Goal: Task Accomplishment & Management: Use online tool/utility

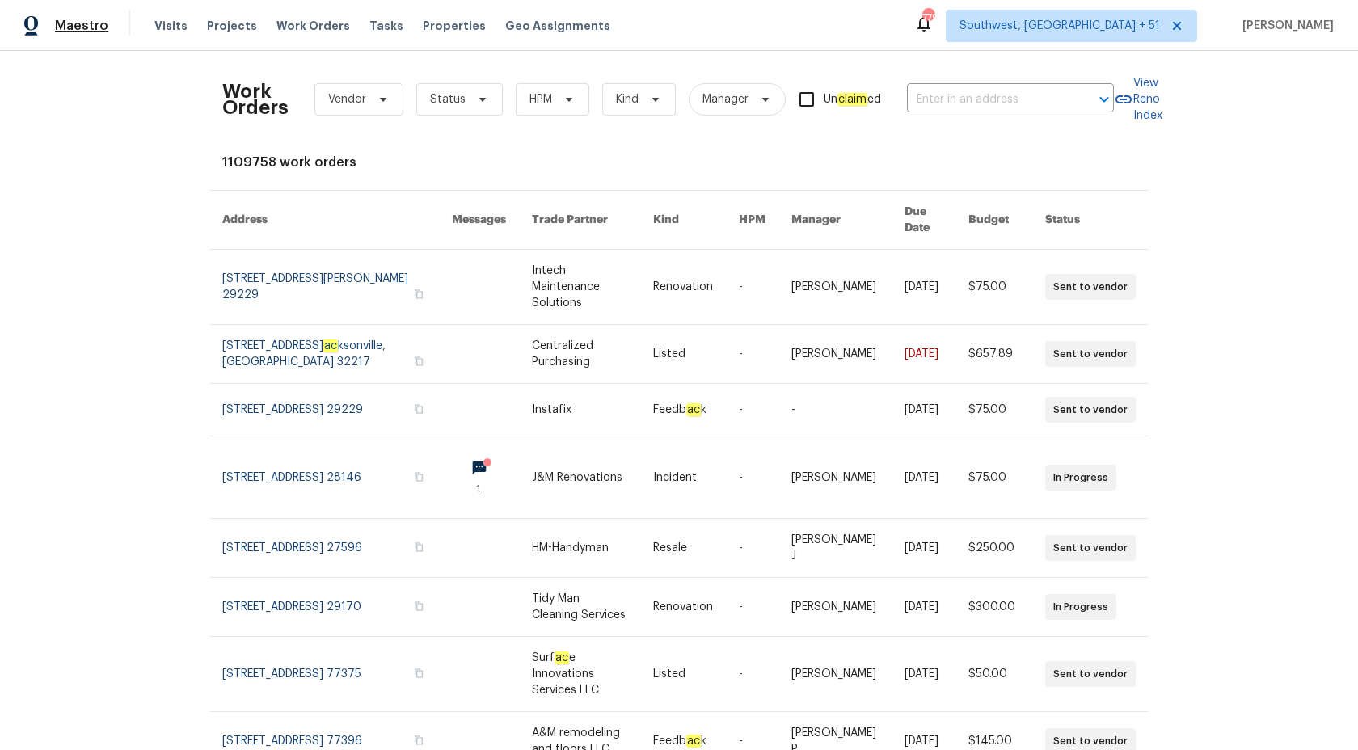
click at [69, 28] on span "Maestro" at bounding box center [81, 26] width 53 height 16
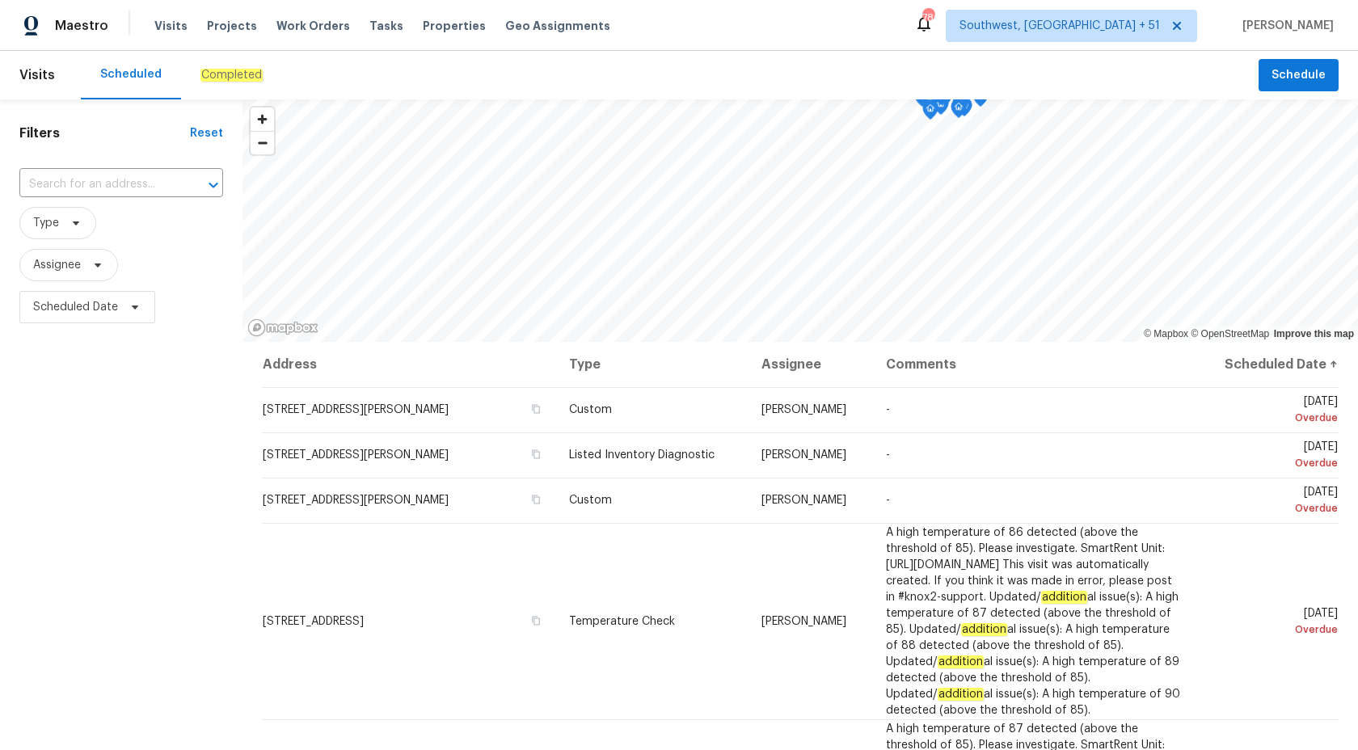
click at [217, 82] on div "Completed" at bounding box center [231, 75] width 62 height 16
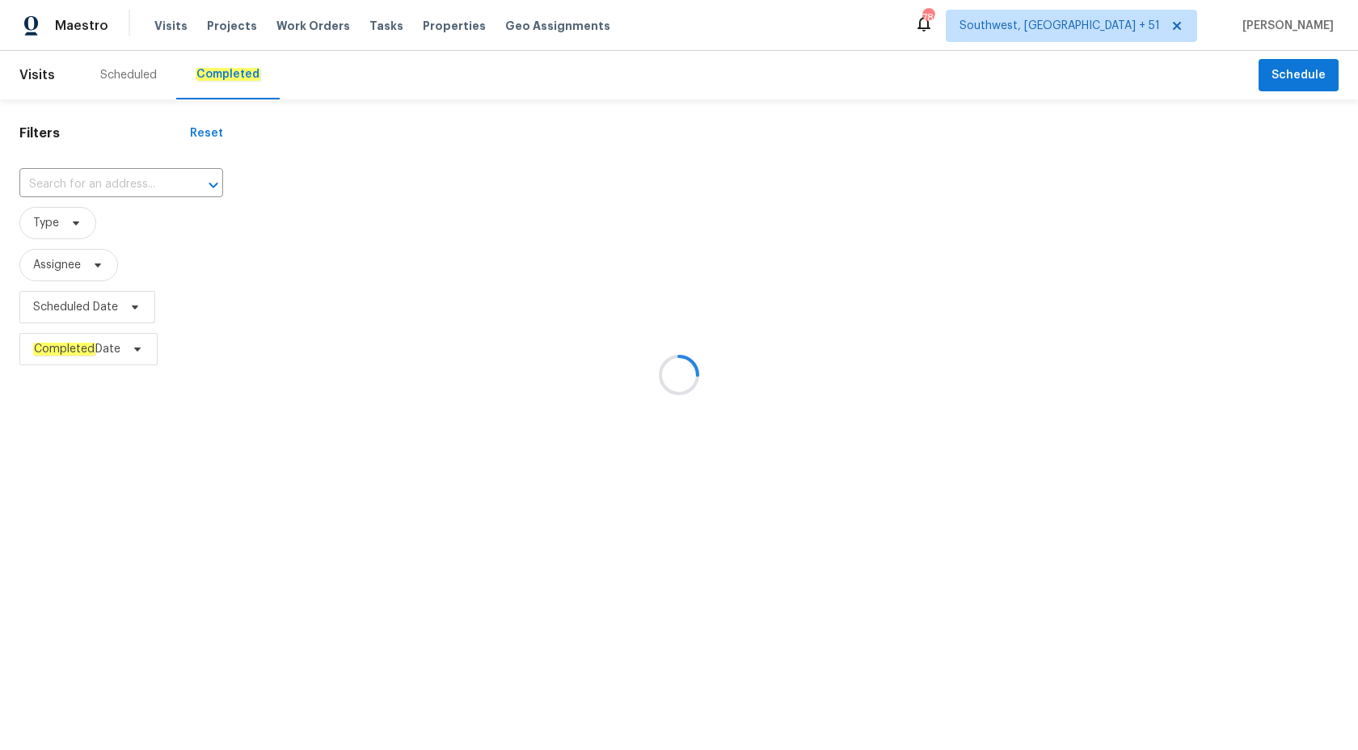
click at [85, 184] on div at bounding box center [679, 375] width 1358 height 750
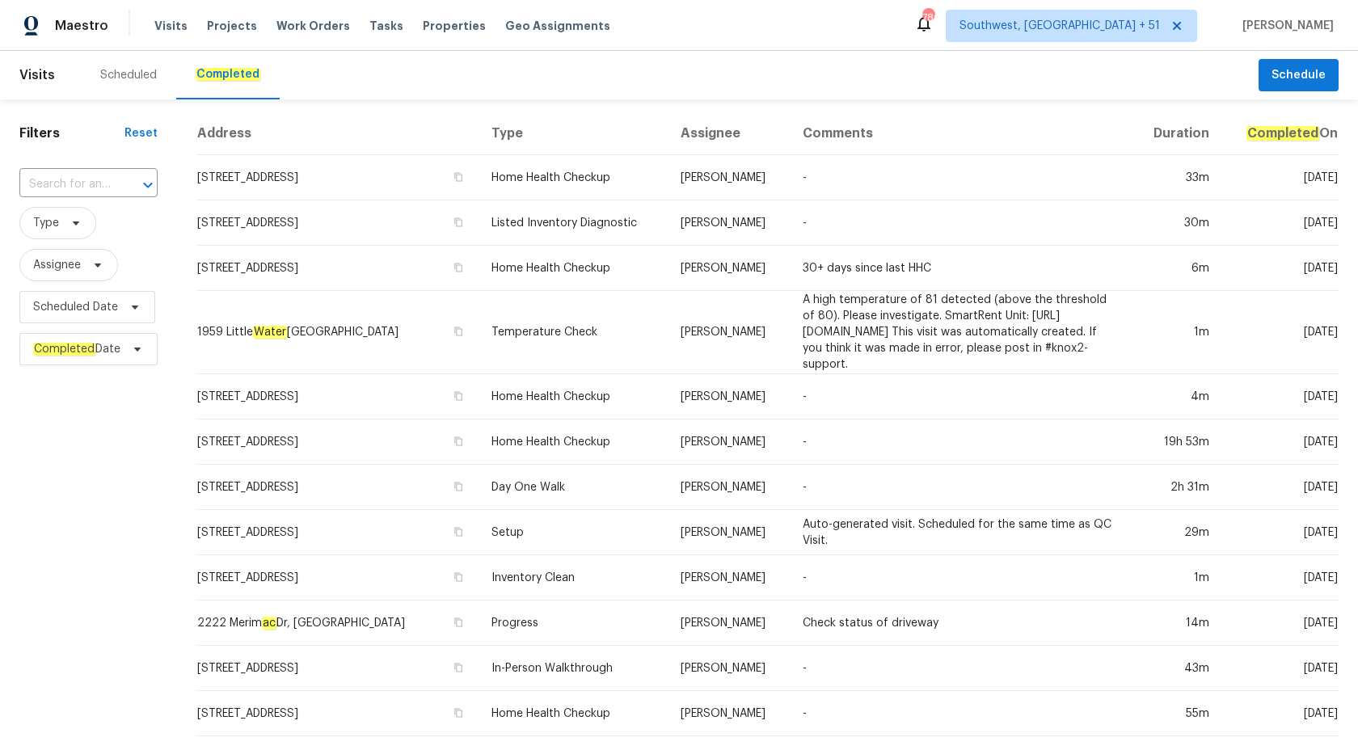
click at [85, 184] on input "text" at bounding box center [65, 184] width 93 height 25
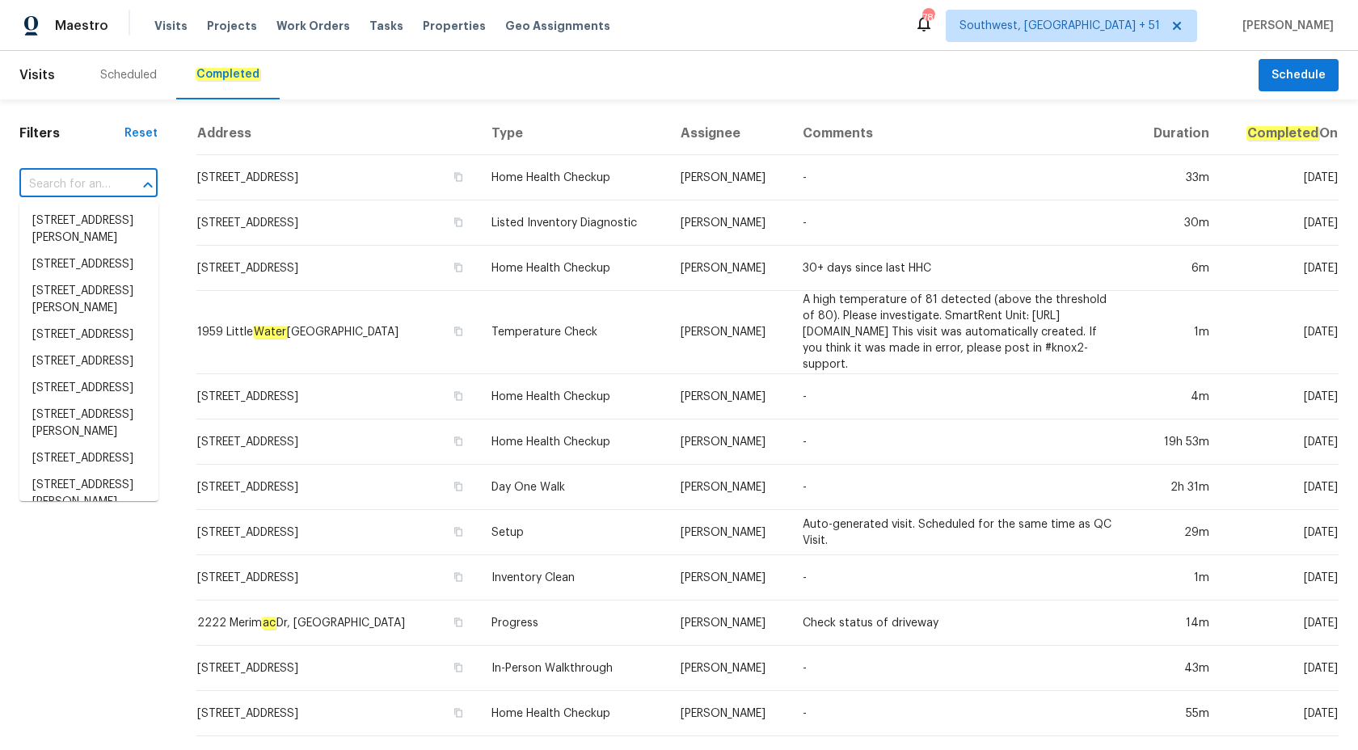
paste input "3686 Smithfield St Jacksonville, FL 32217"
type input "3686 Smithfield St Jacksonville, FL 32217"
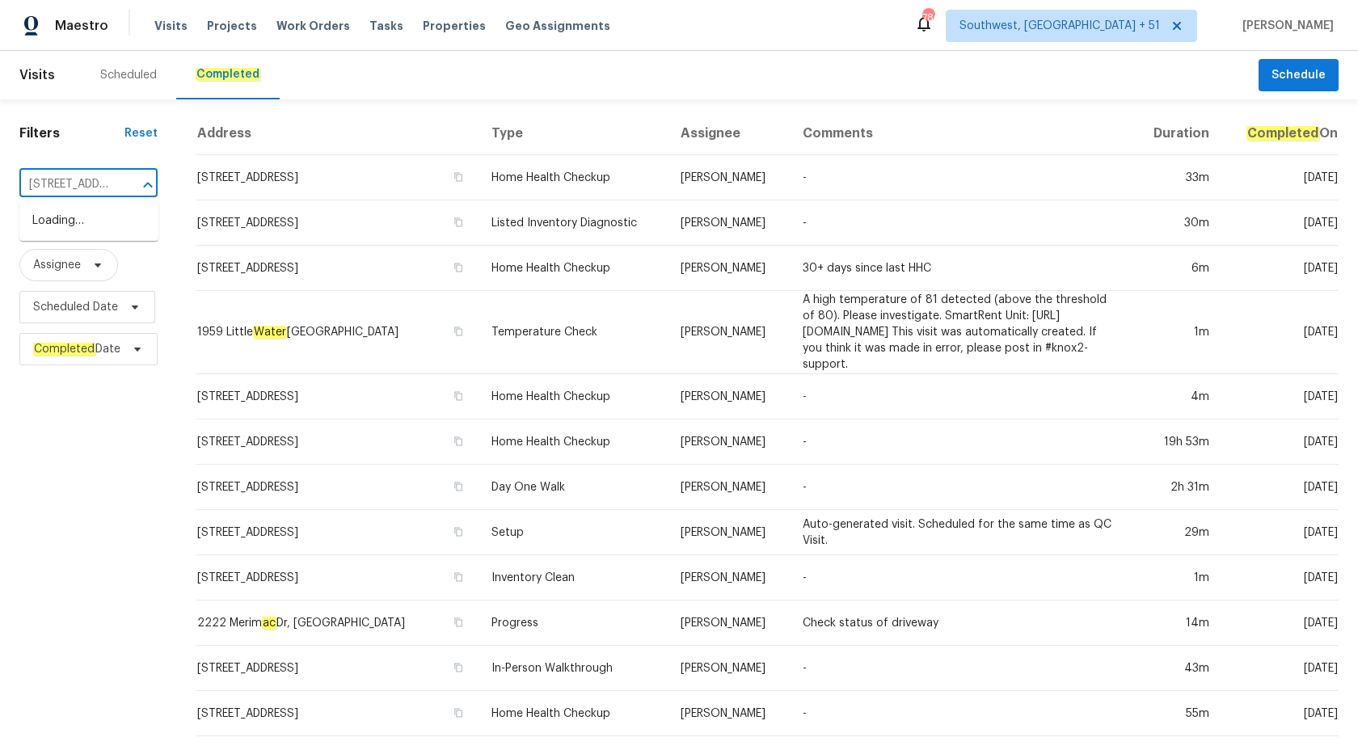
scroll to position [0, 131]
click at [99, 217] on span "3686 Smithfield St, J ac ksonville, FL 32217" at bounding box center [145, 221] width 227 height 17
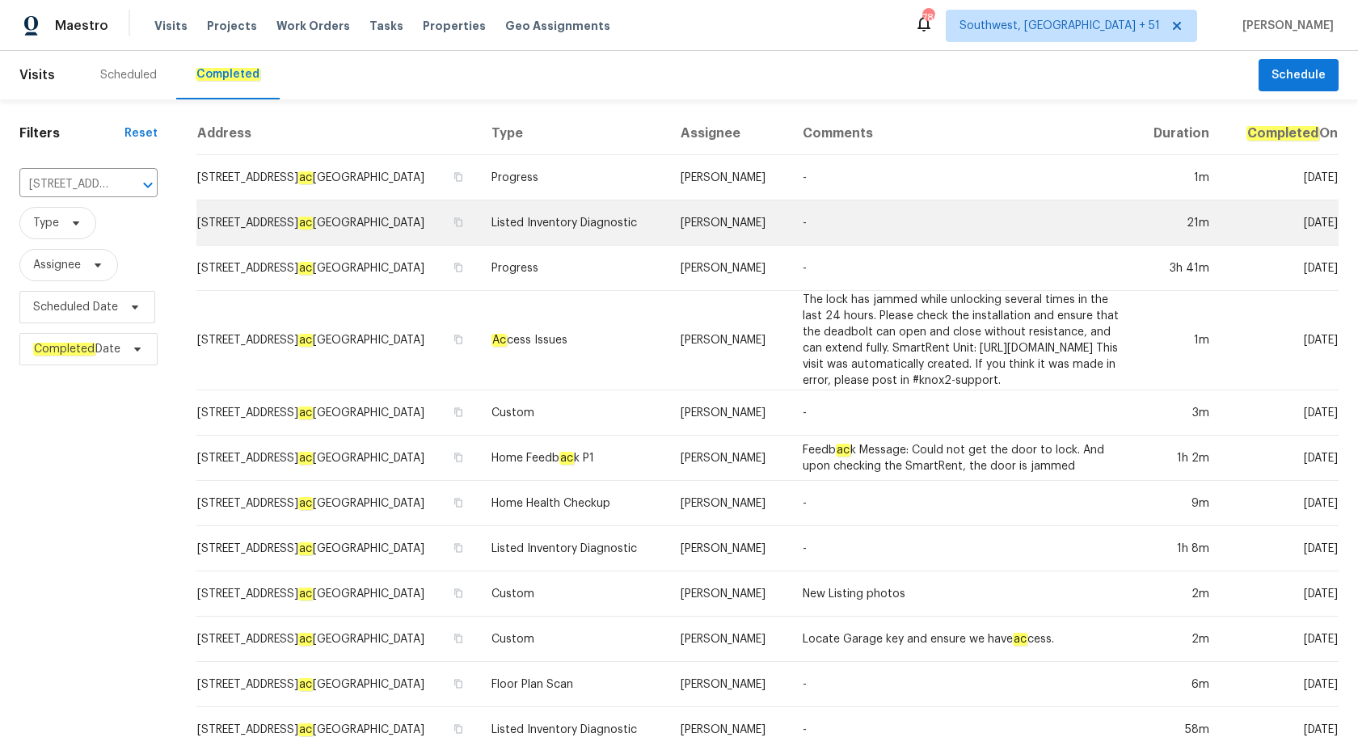
click at [648, 205] on td "Listed Inventory Diagnostic" at bounding box center [573, 222] width 189 height 45
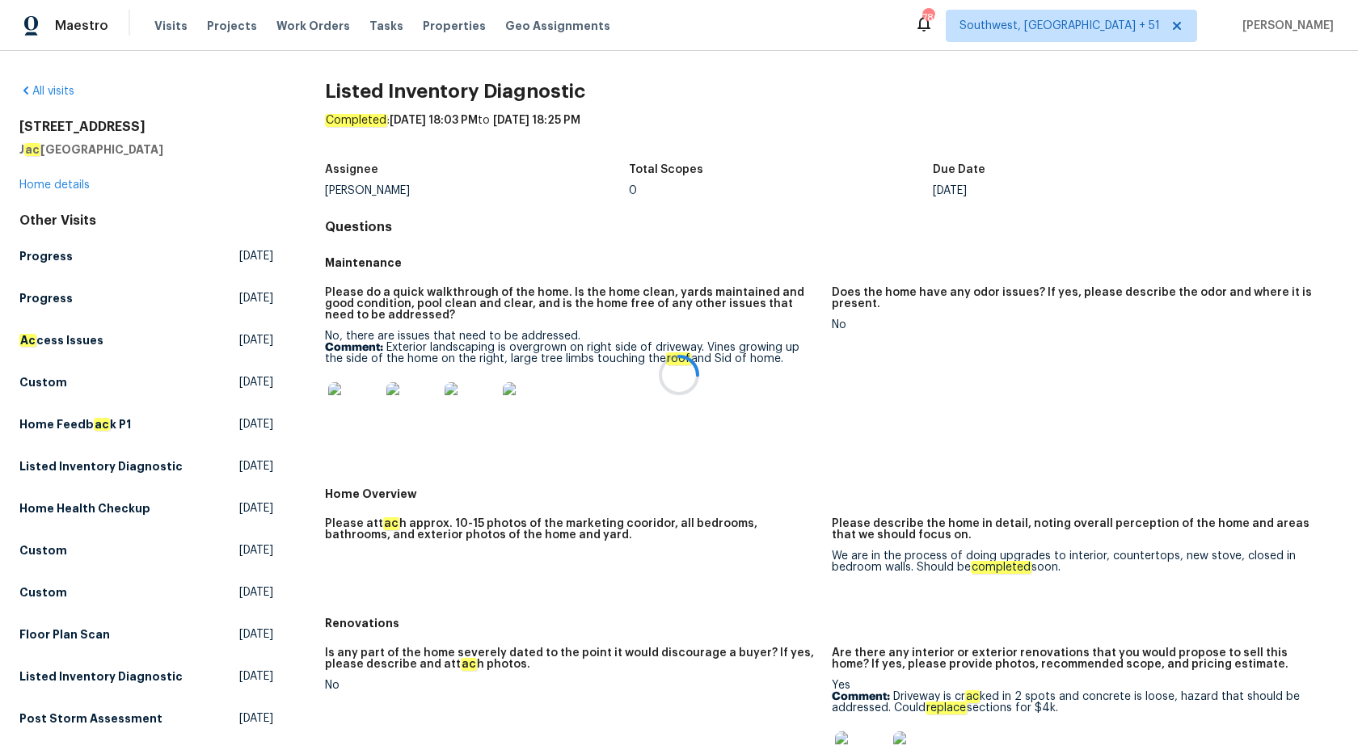
click at [49, 179] on div at bounding box center [679, 375] width 1358 height 750
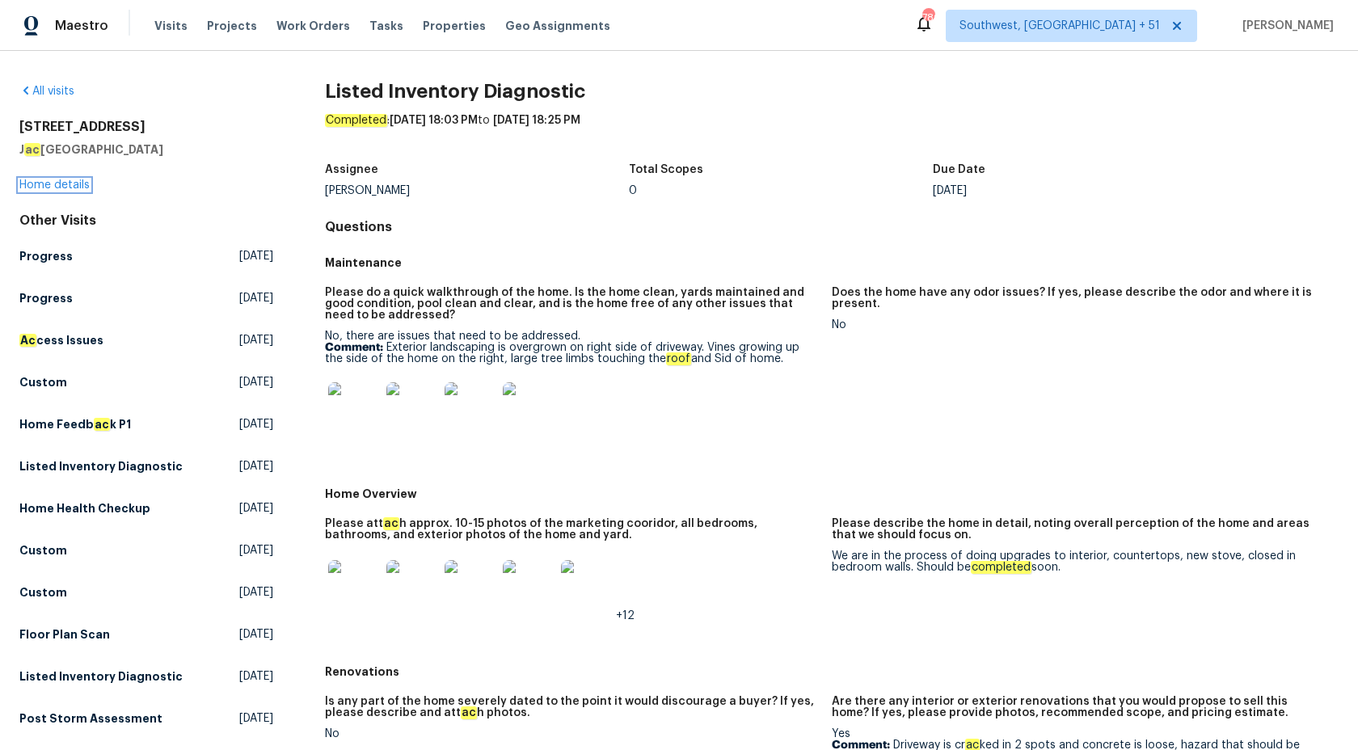
click at [49, 187] on link "Home details" at bounding box center [54, 184] width 70 height 11
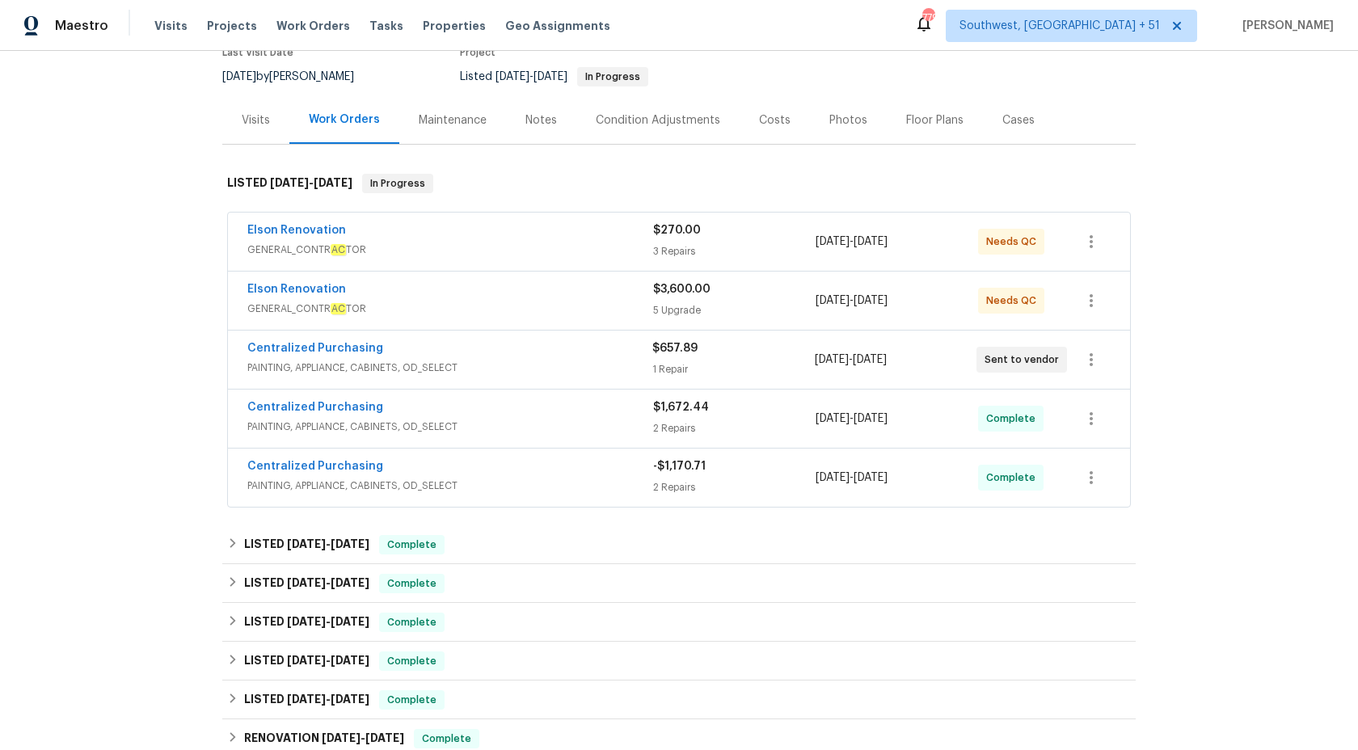
scroll to position [147, 0]
click at [621, 488] on span "PAINTING, APPLIANCE, CABINETS, OD_SELECT" at bounding box center [450, 487] width 406 height 16
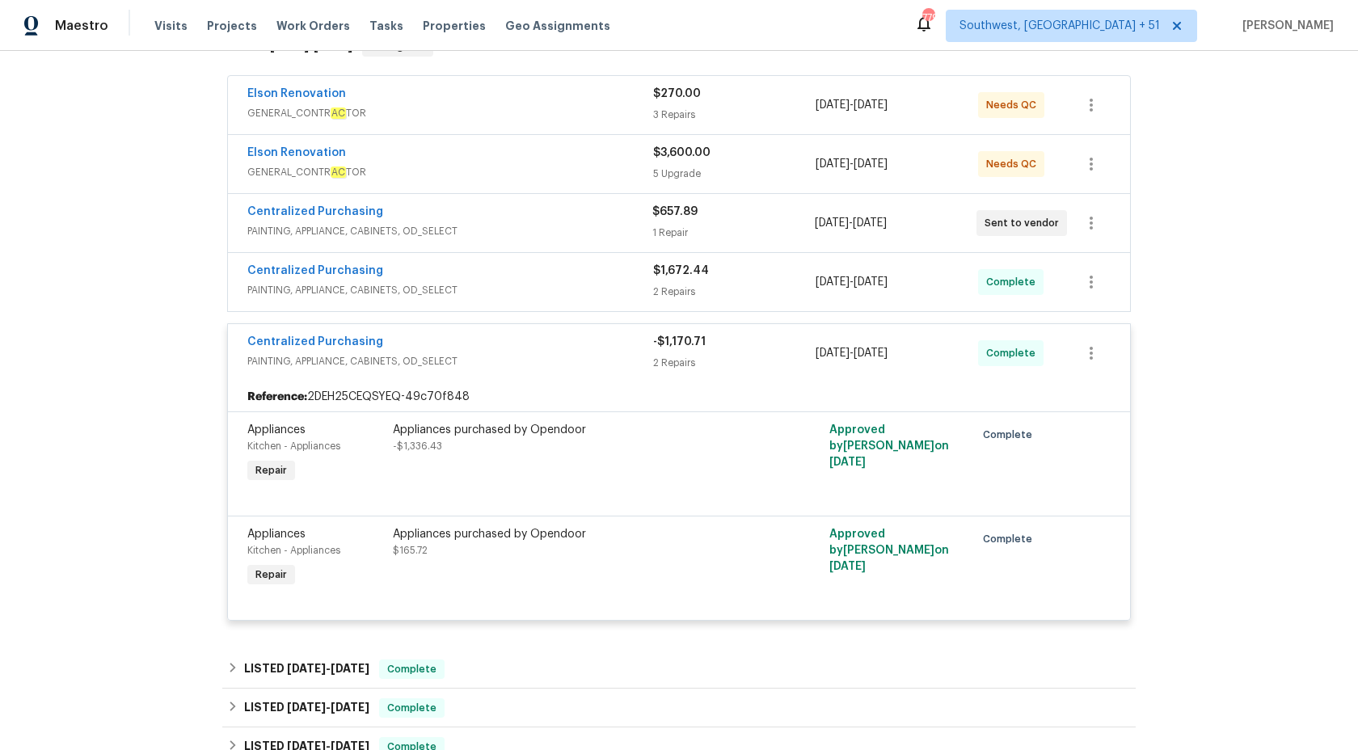
scroll to position [285, 0]
click at [706, 342] on div "-$1,170.71" at bounding box center [734, 343] width 163 height 16
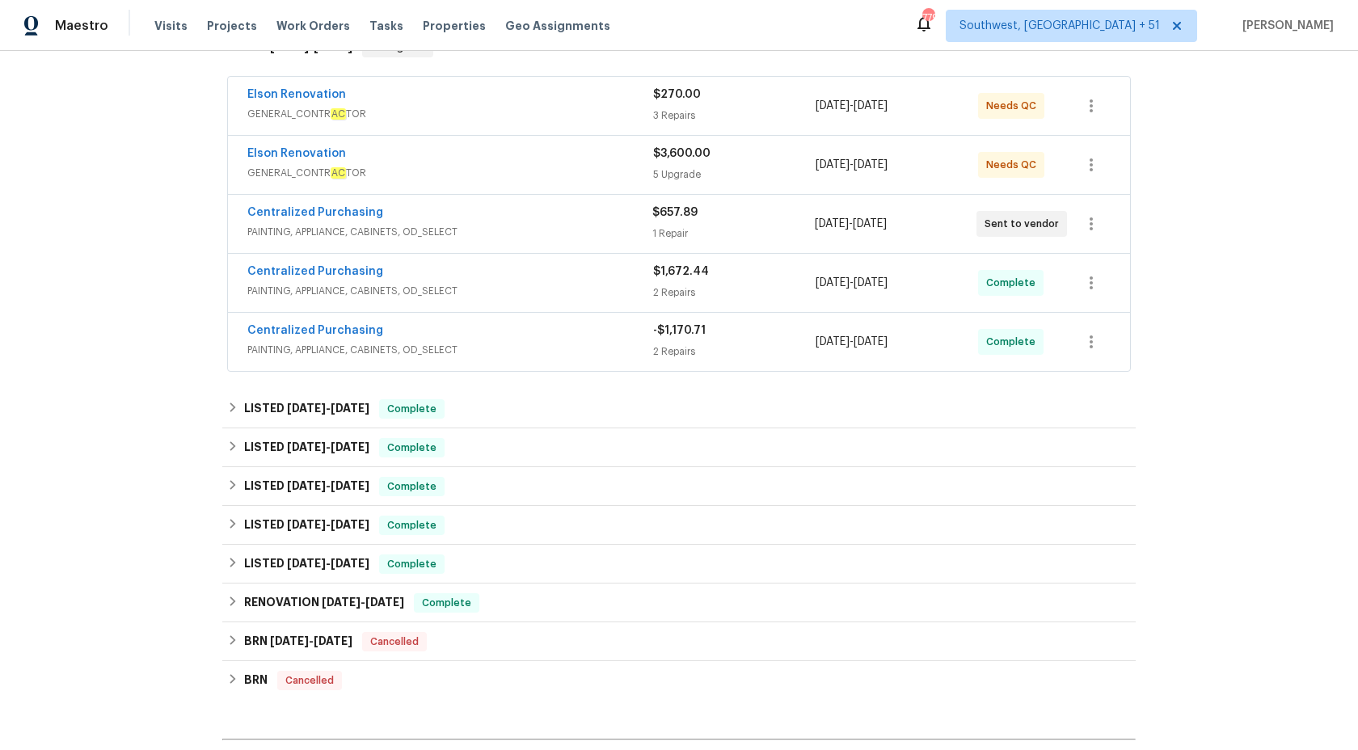
click at [611, 292] on span "PAINTING, APPLIANCE, CABINETS, OD_SELECT" at bounding box center [450, 291] width 406 height 16
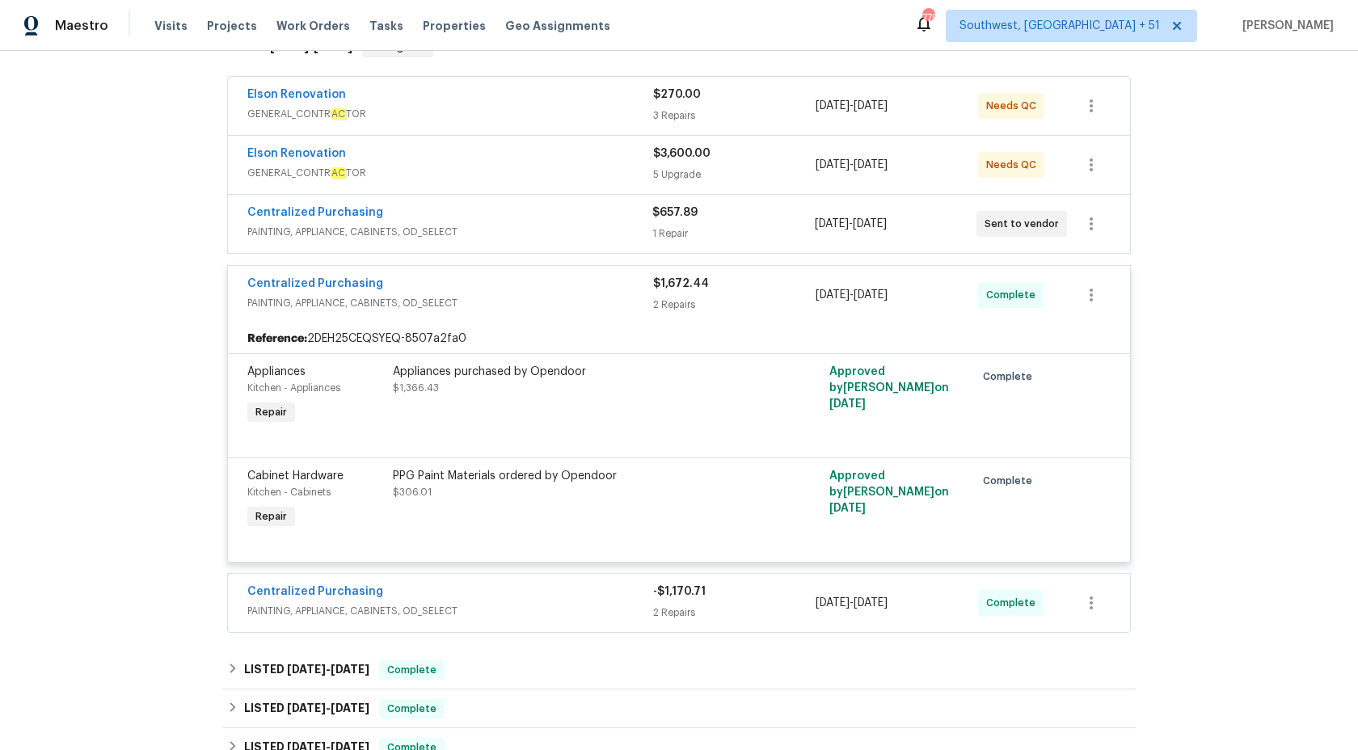
click at [611, 296] on span "PAINTING, APPLIANCE, CABINETS, OD_SELECT" at bounding box center [450, 303] width 406 height 16
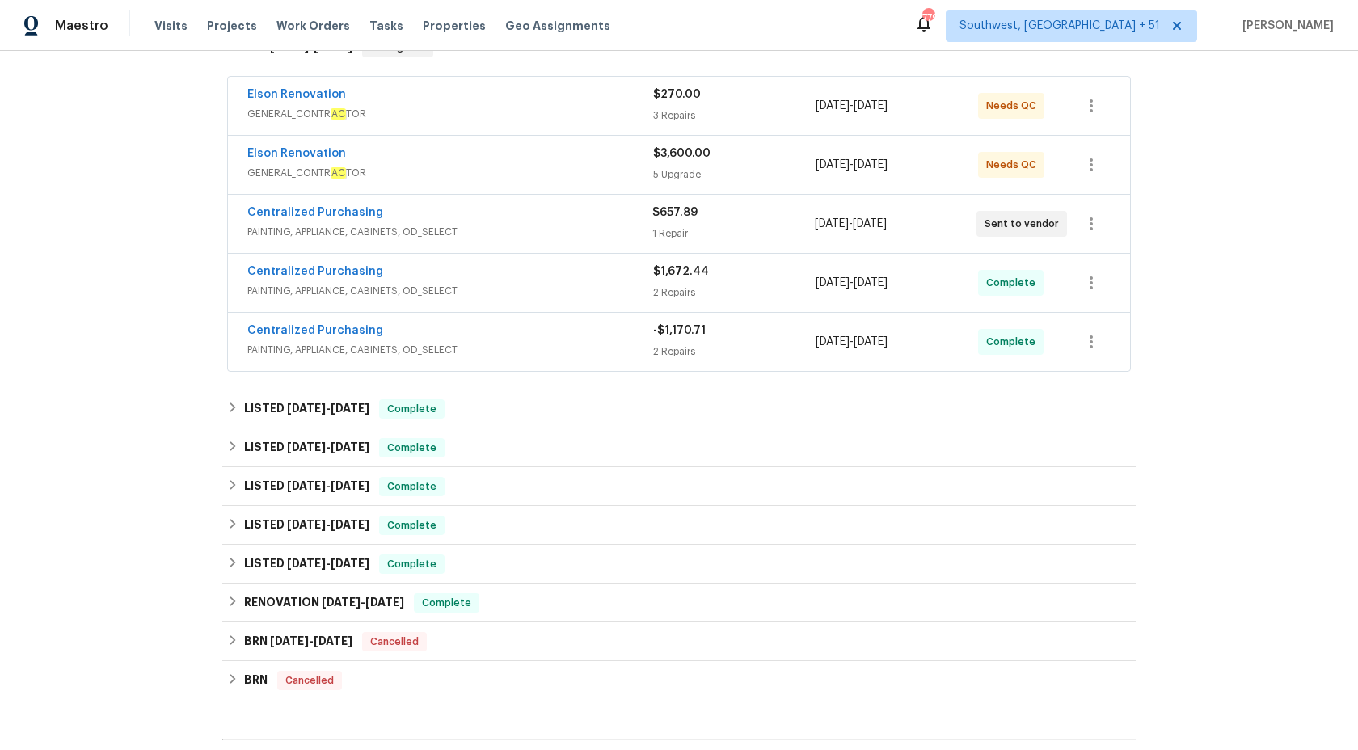
click at [611, 296] on span "PAINTING, APPLIANCE, CABINETS, OD_SELECT" at bounding box center [450, 291] width 406 height 16
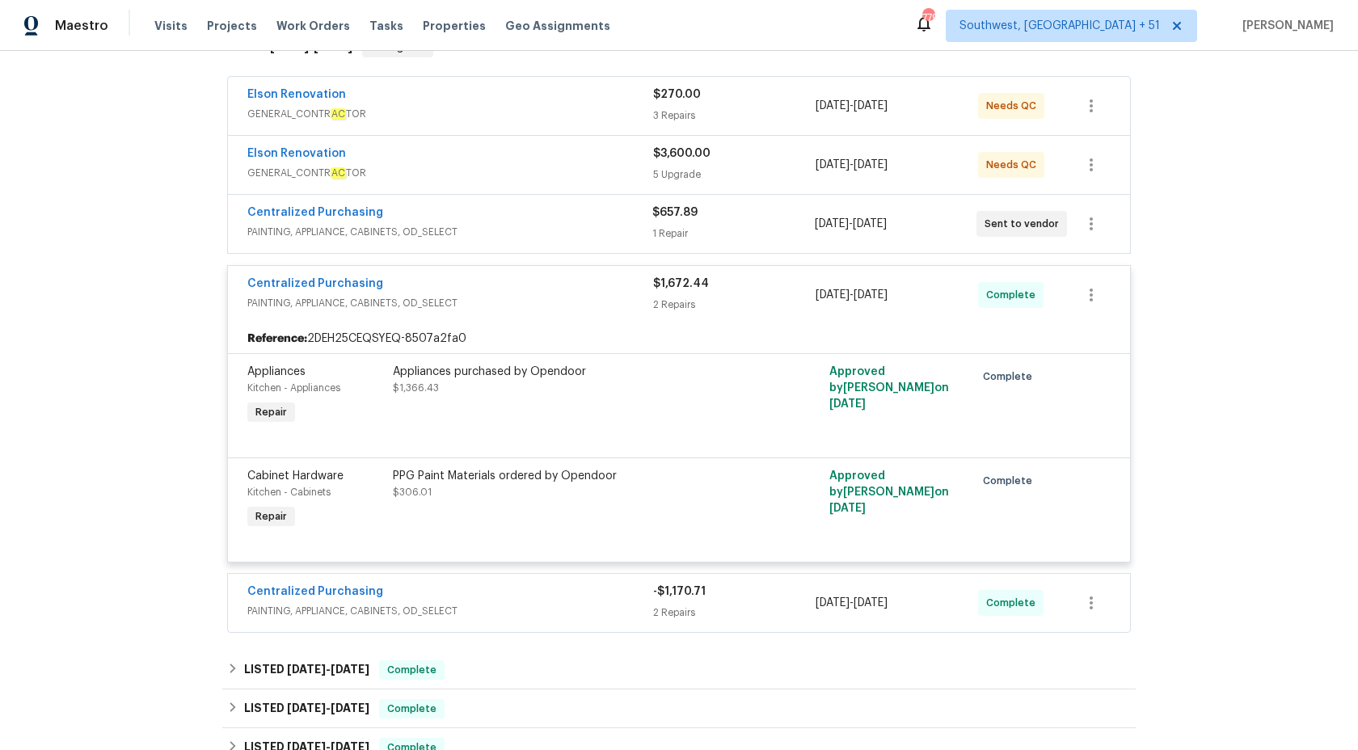
click at [669, 226] on div "1 Repair" at bounding box center [733, 234] width 162 height 16
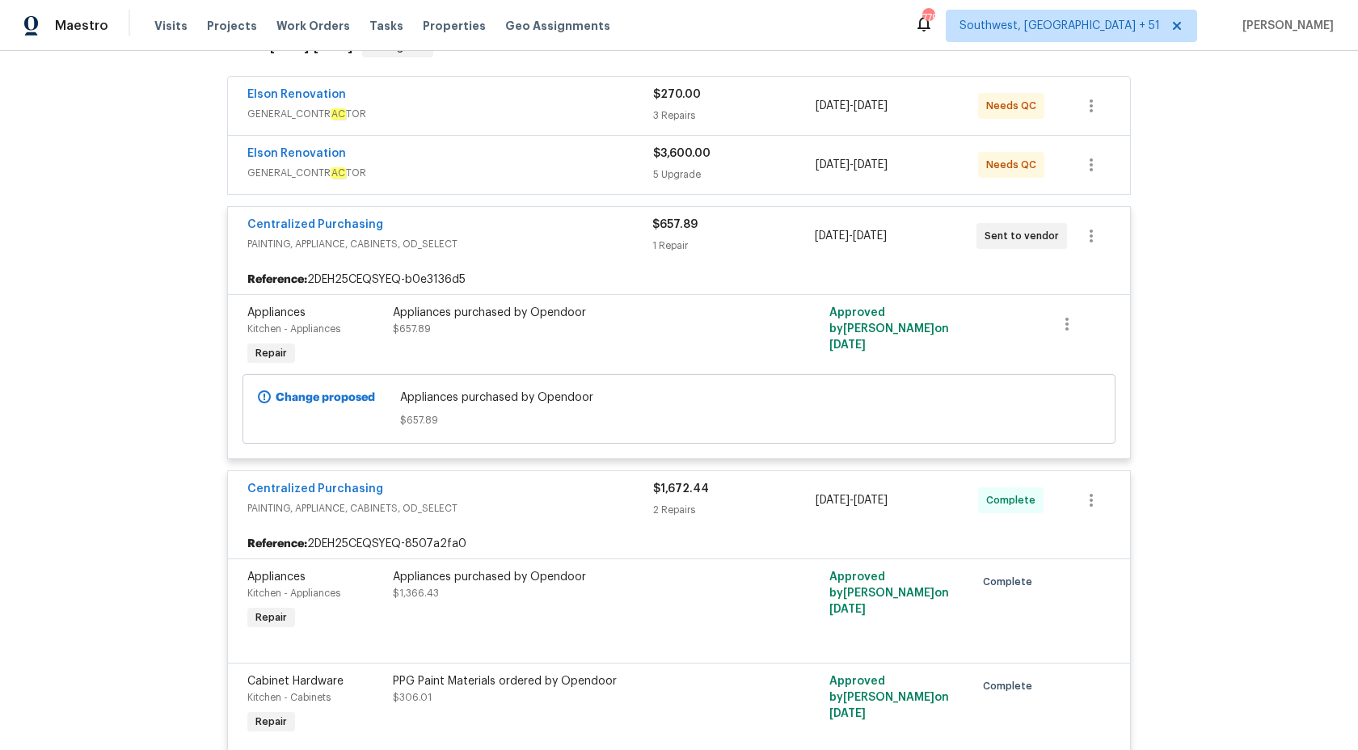
click at [577, 175] on span "GENERAL_CONTR AC TOR" at bounding box center [450, 173] width 406 height 16
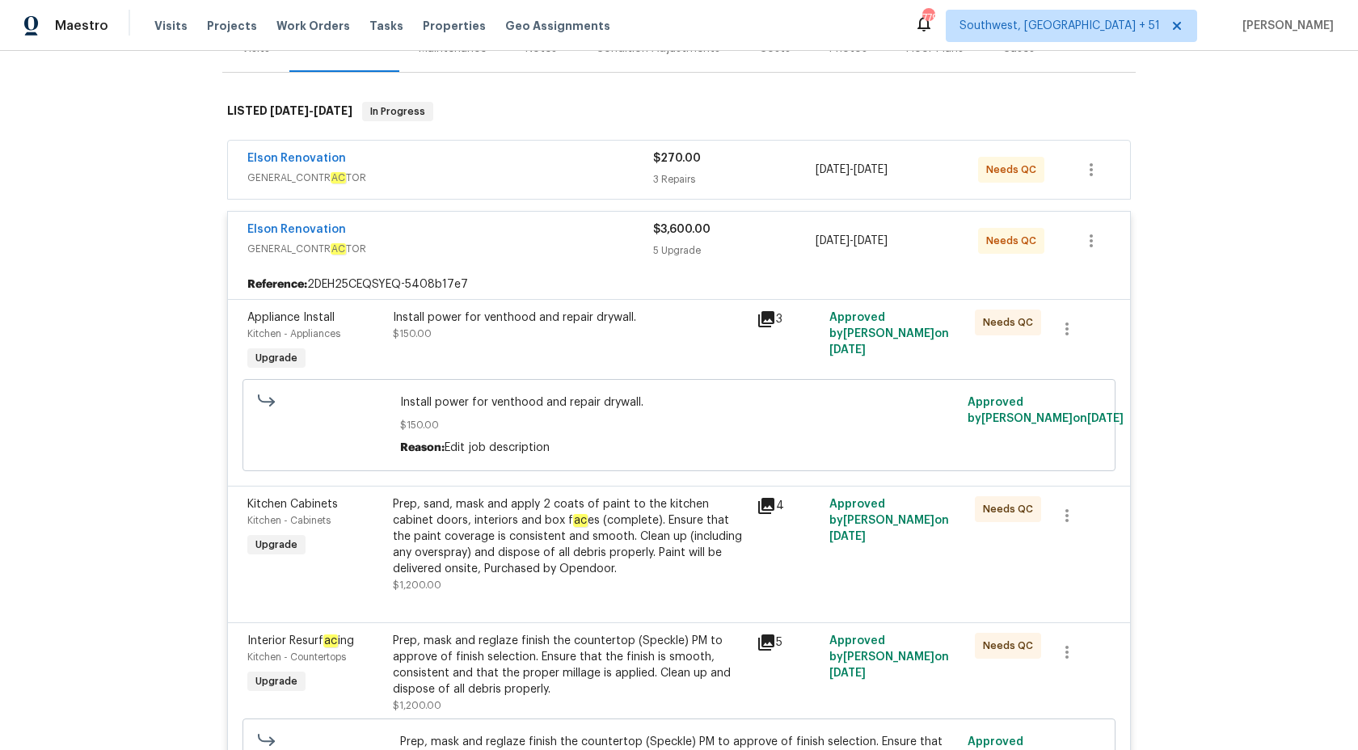
scroll to position [200, 0]
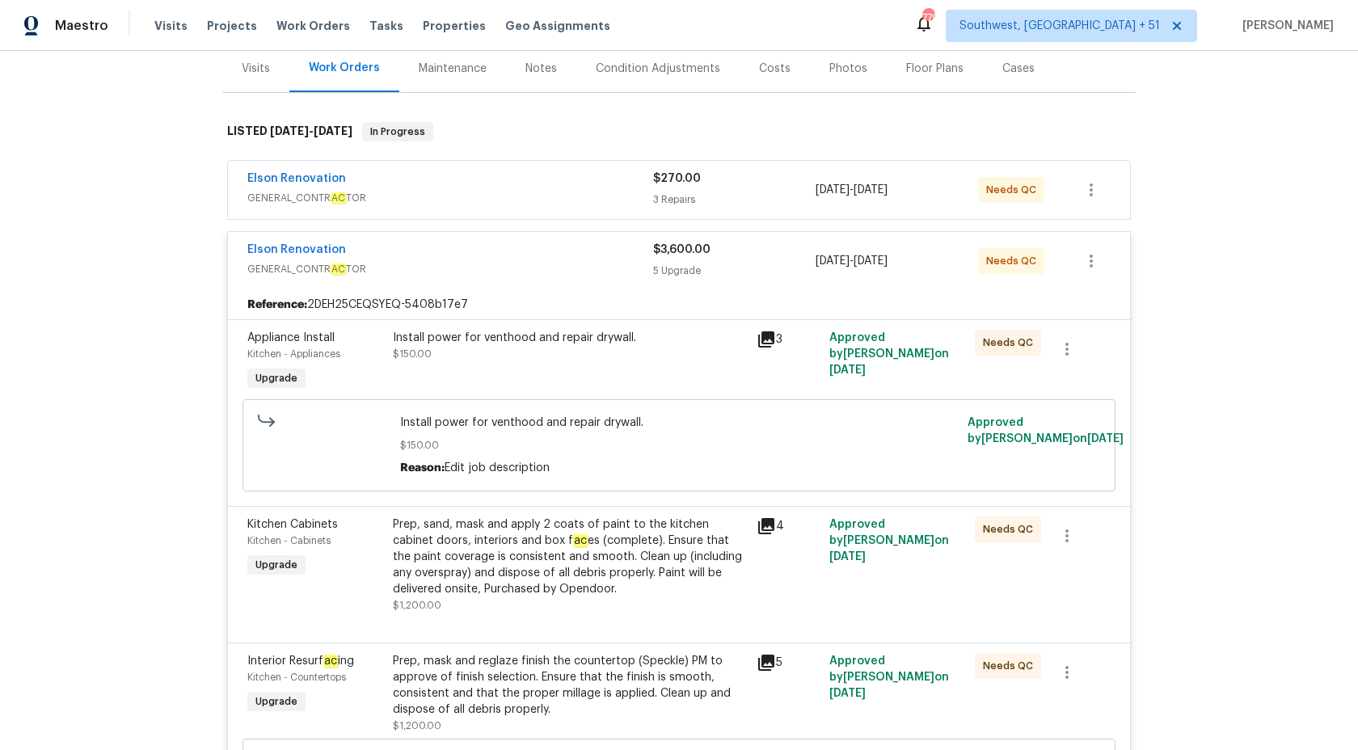
click at [700, 271] on div "5 Upgrade" at bounding box center [734, 271] width 163 height 16
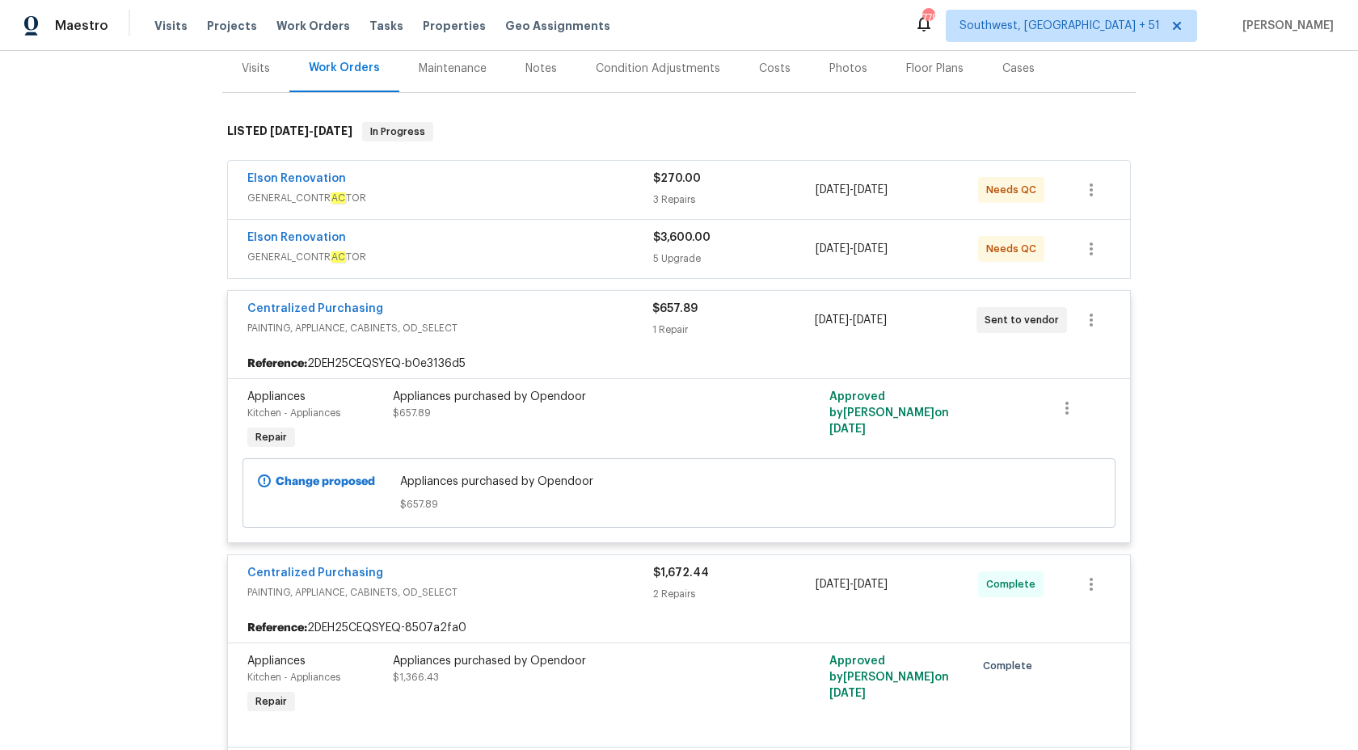
click at [651, 200] on span "GENERAL_CONTR AC TOR" at bounding box center [450, 198] width 406 height 16
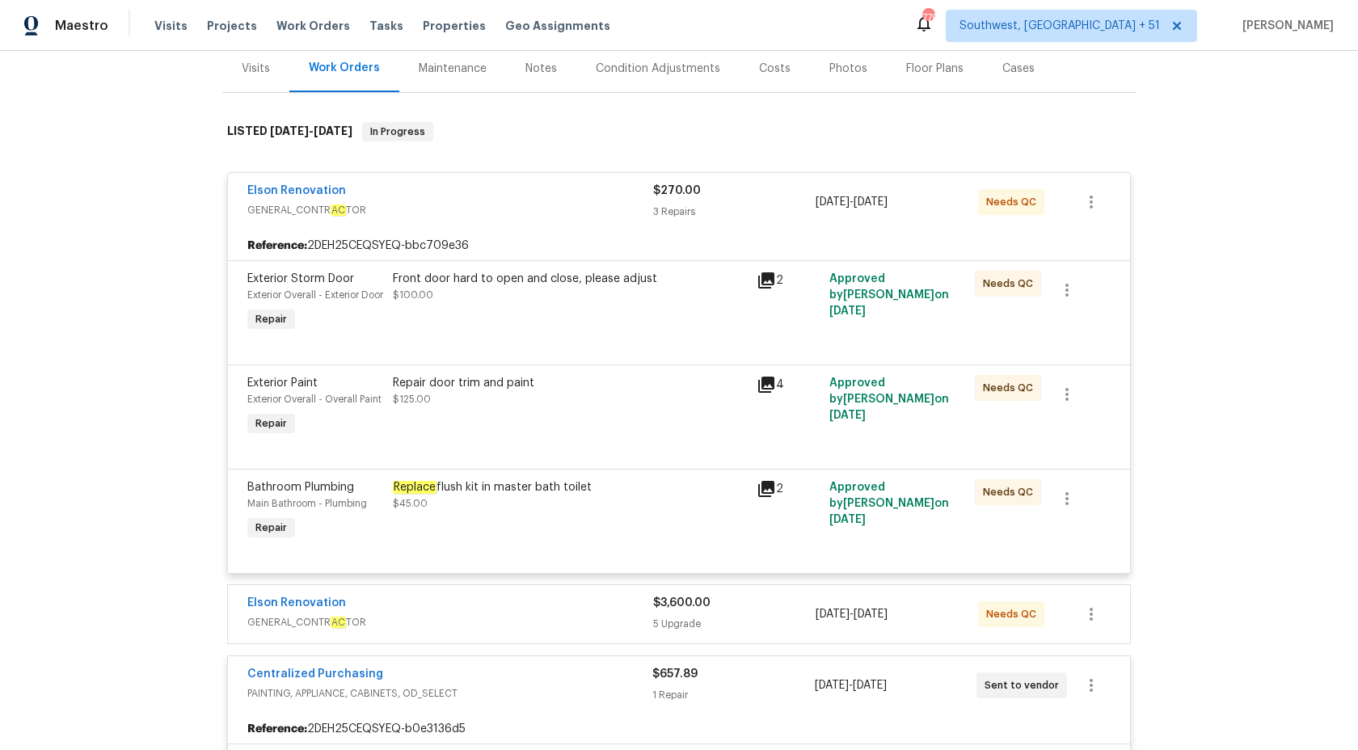
scroll to position [486, 0]
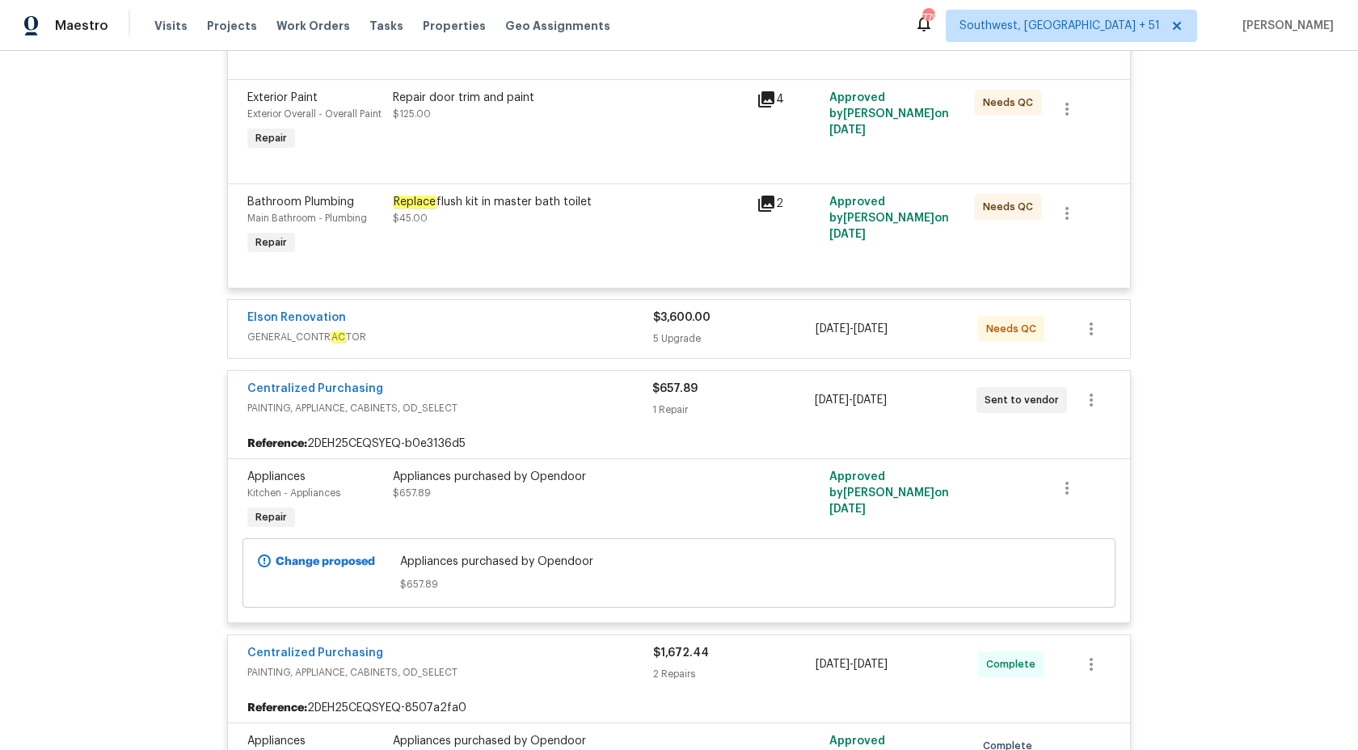
click at [671, 347] on div "5 Upgrade" at bounding box center [734, 339] width 163 height 16
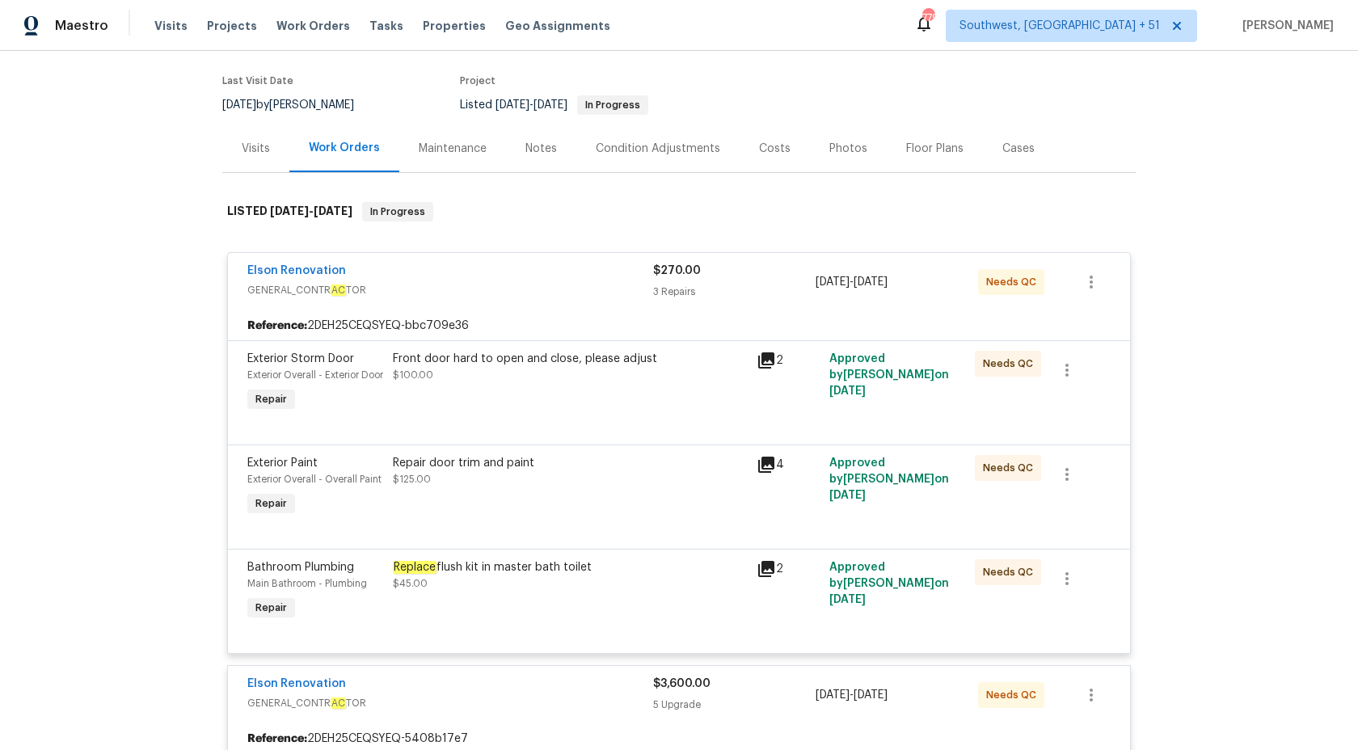
scroll to position [0, 0]
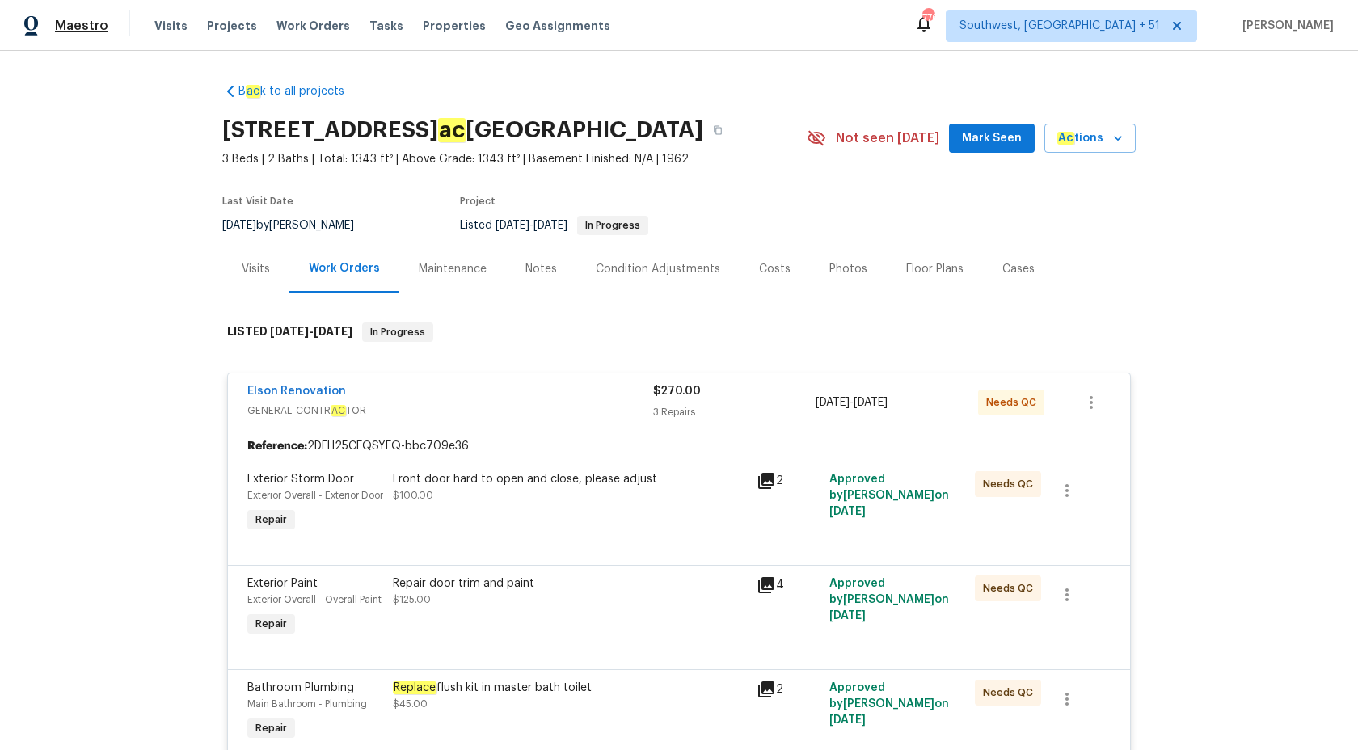
click at [78, 32] on span "Maestro" at bounding box center [81, 26] width 53 height 16
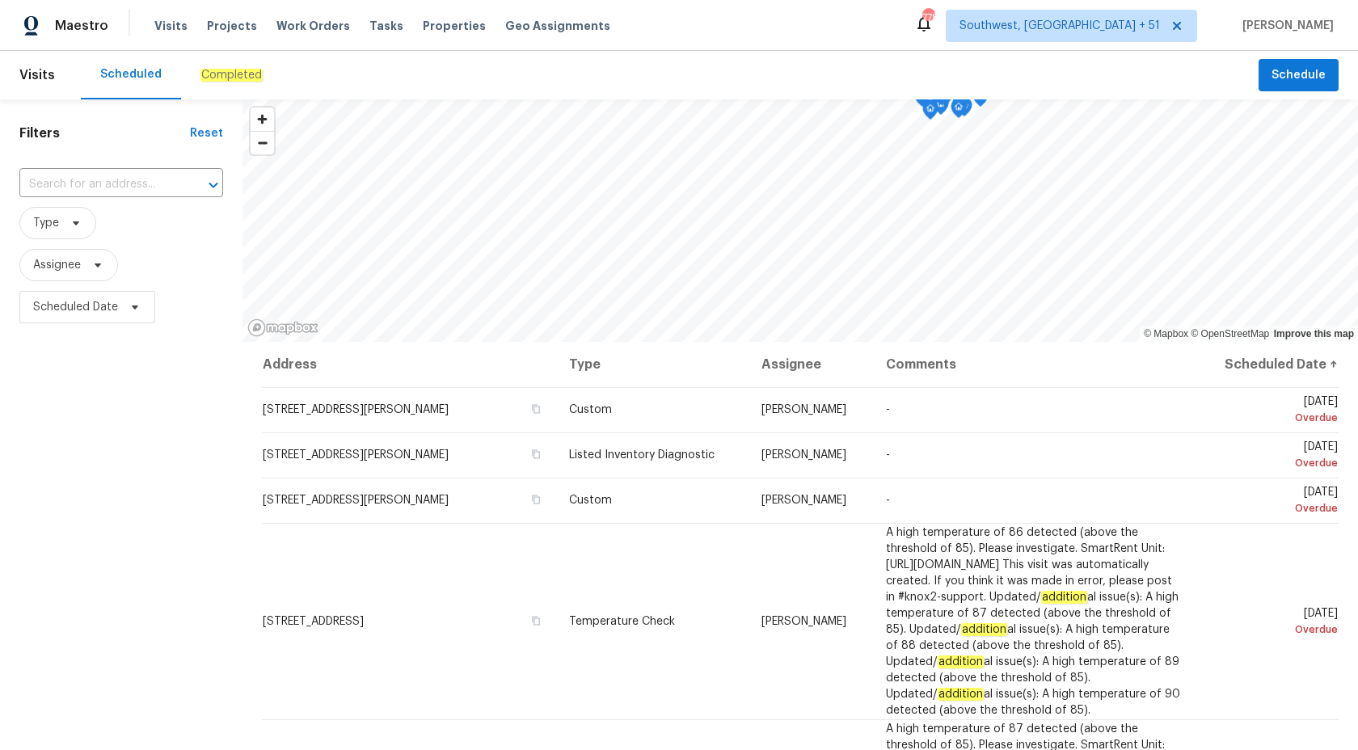
click at [222, 74] on em "Completed" at bounding box center [231, 75] width 62 height 13
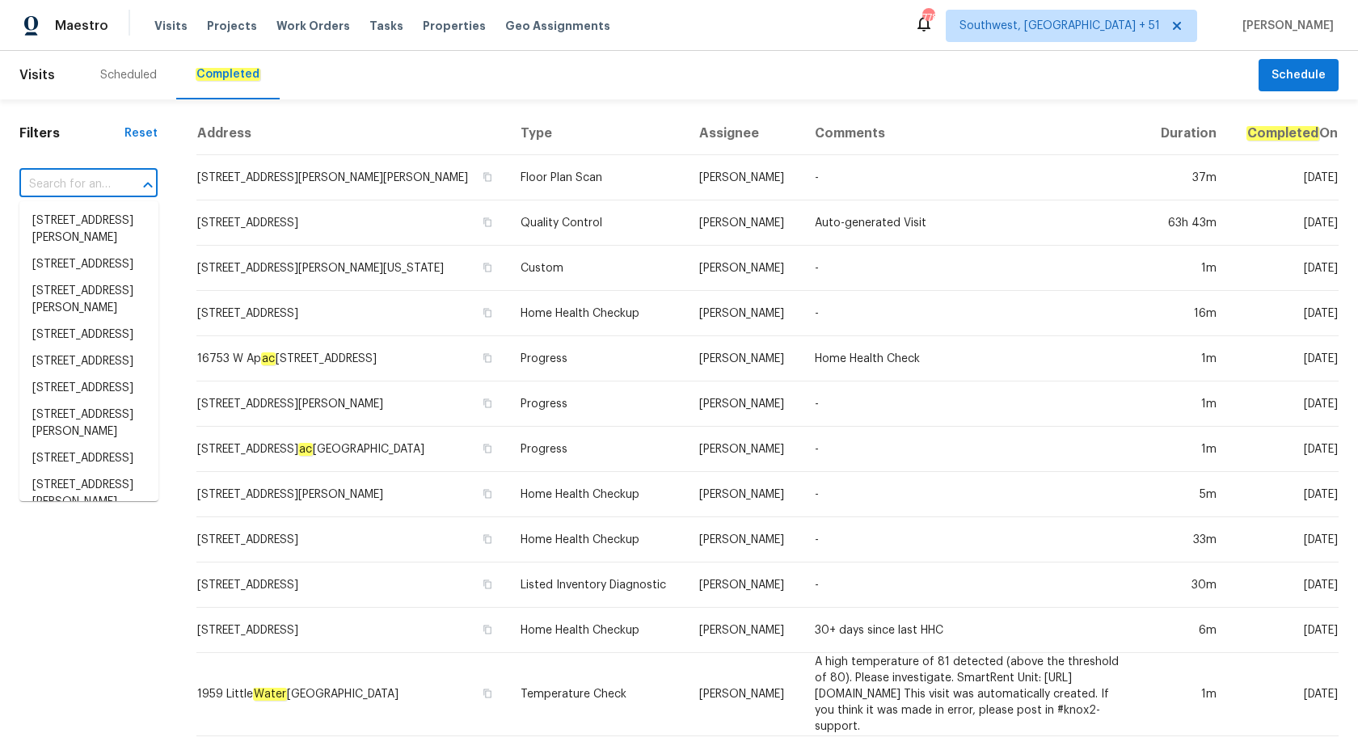
click at [89, 187] on input "text" at bounding box center [65, 184] width 93 height 25
paste input "14562 Serenoa Dr Jacksonville, FL 32258"
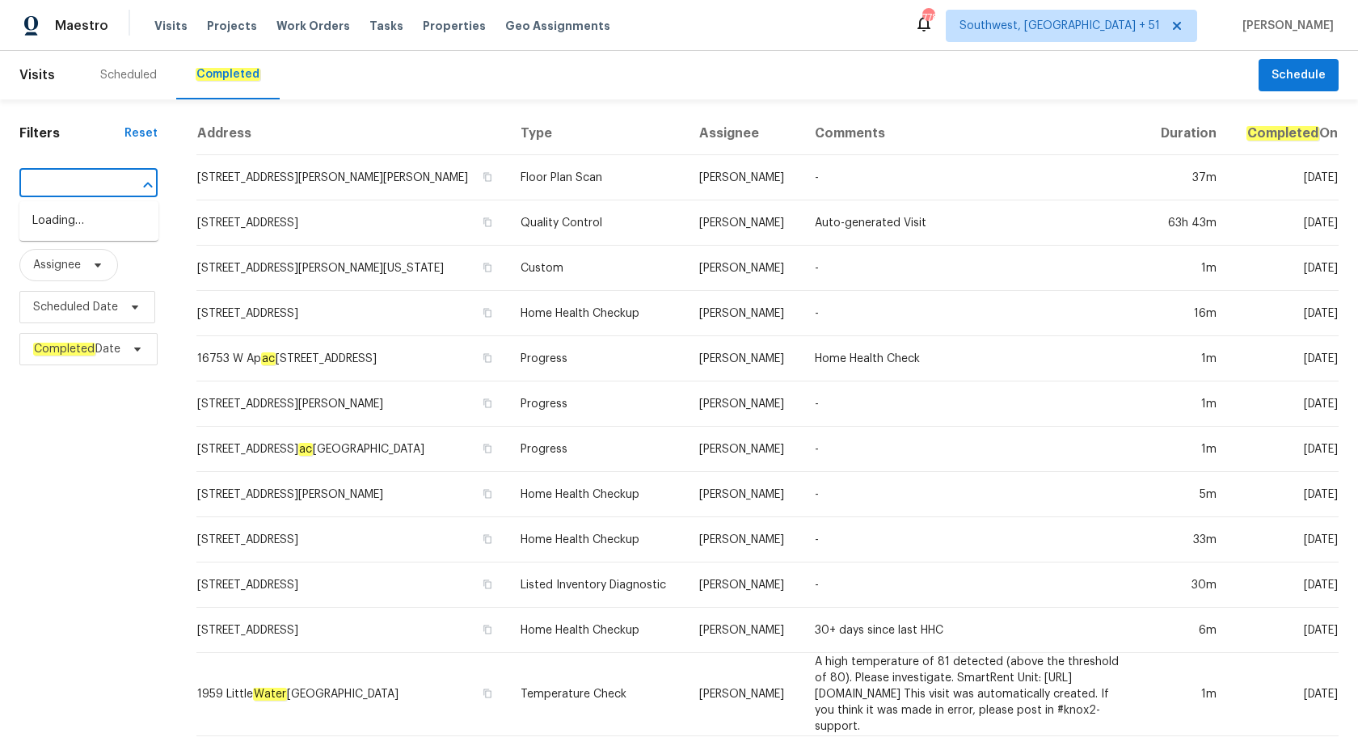
type input "14562 Serenoa Dr Jacksonville, FL 32258"
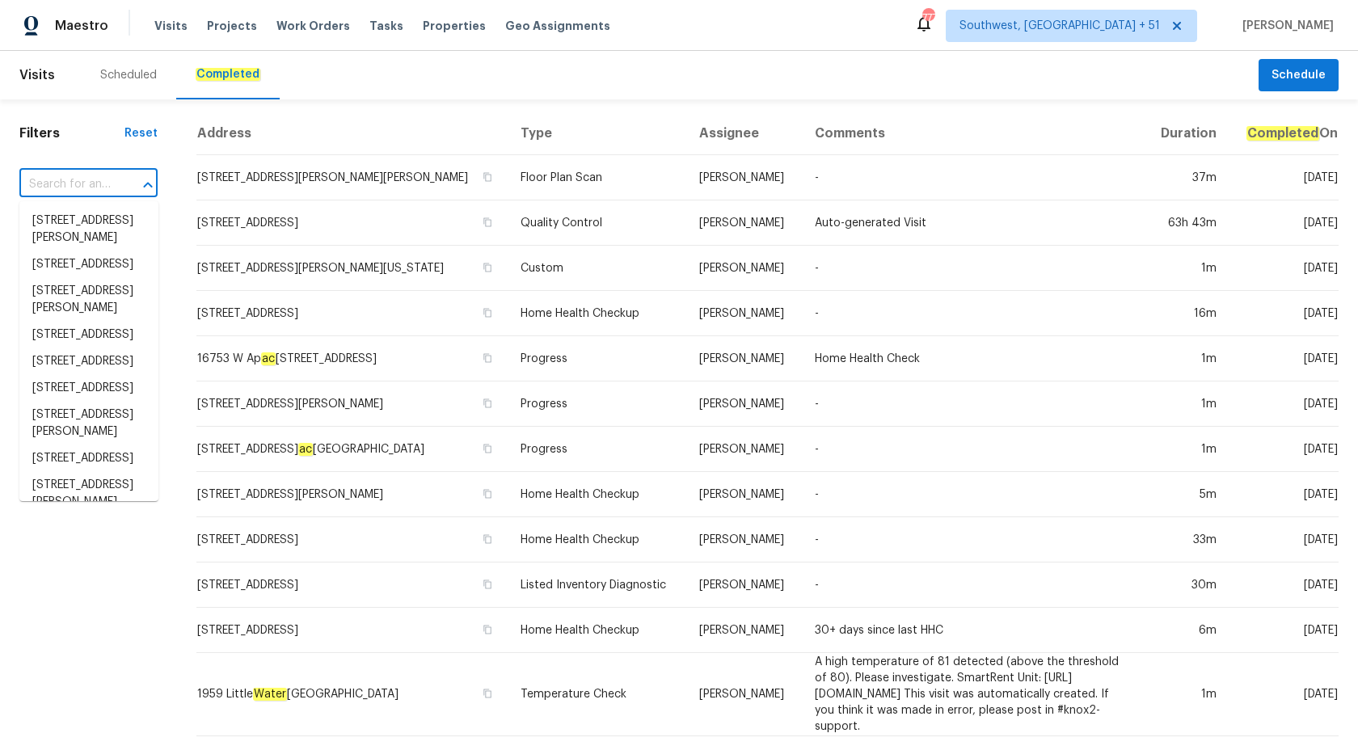
scroll to position [0, 0]
click at [99, 190] on input "text" at bounding box center [65, 184] width 93 height 25
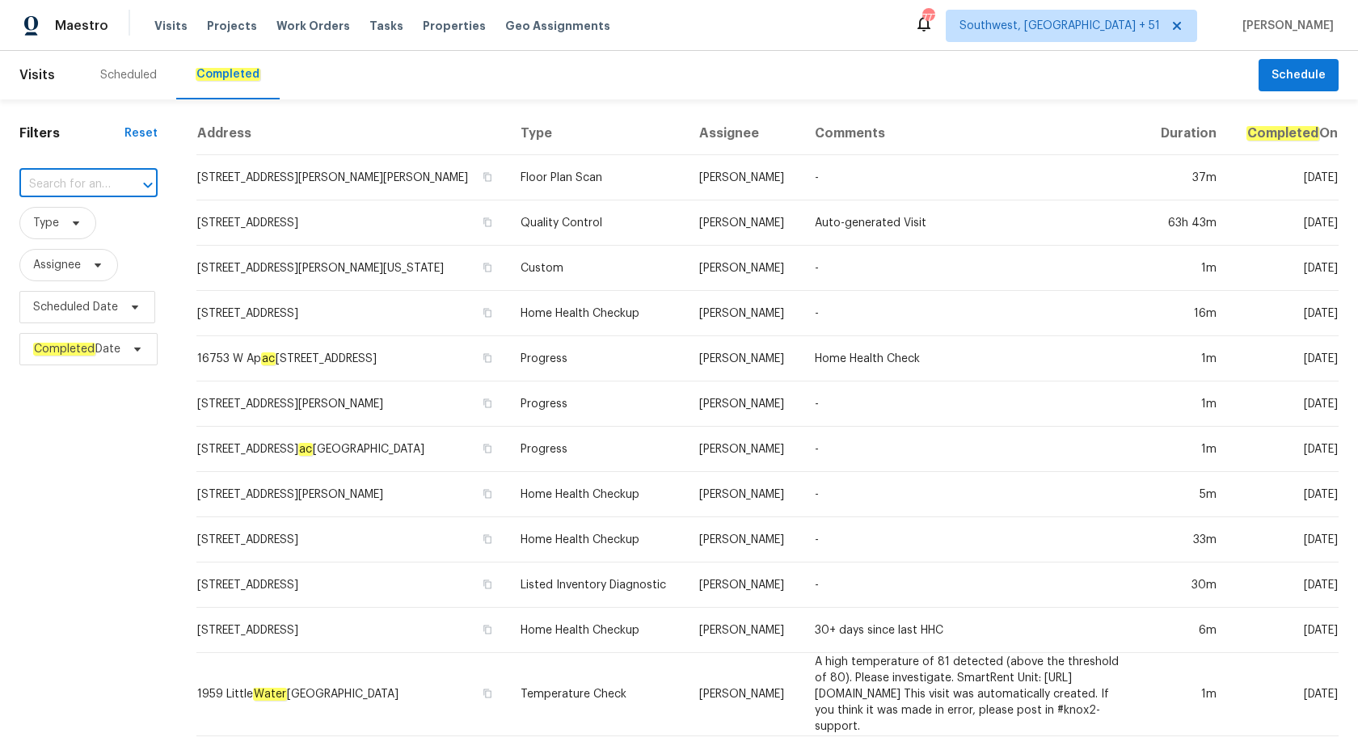
paste input "14562 Serenoa Dr Jacksonville, FL 32258"
type input "14562 Serenoa Dr Jacksonville, FL 32258"
click at [108, 230] on span "14562 Serenoa Dr, J ac ksonville, FL 32258" at bounding box center [145, 221] width 227 height 17
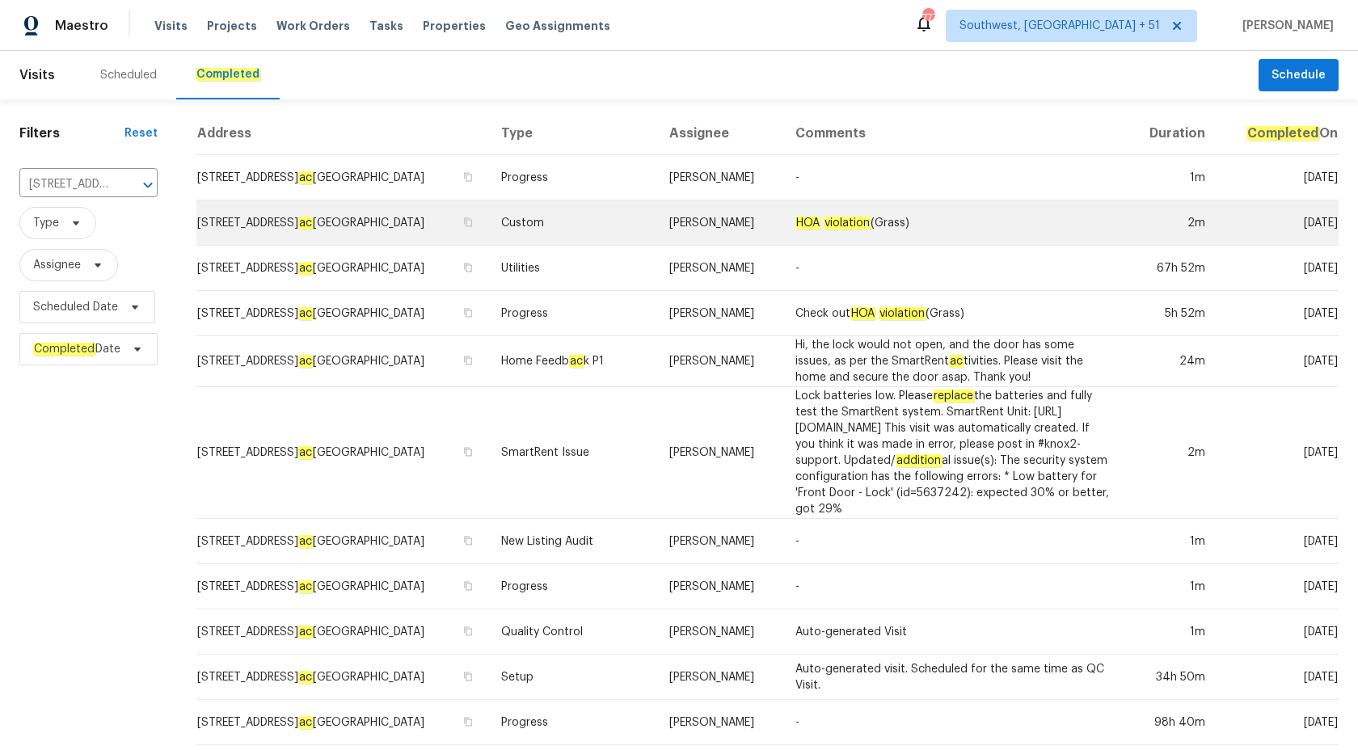
click at [730, 205] on td "William Sparks" at bounding box center [719, 222] width 126 height 45
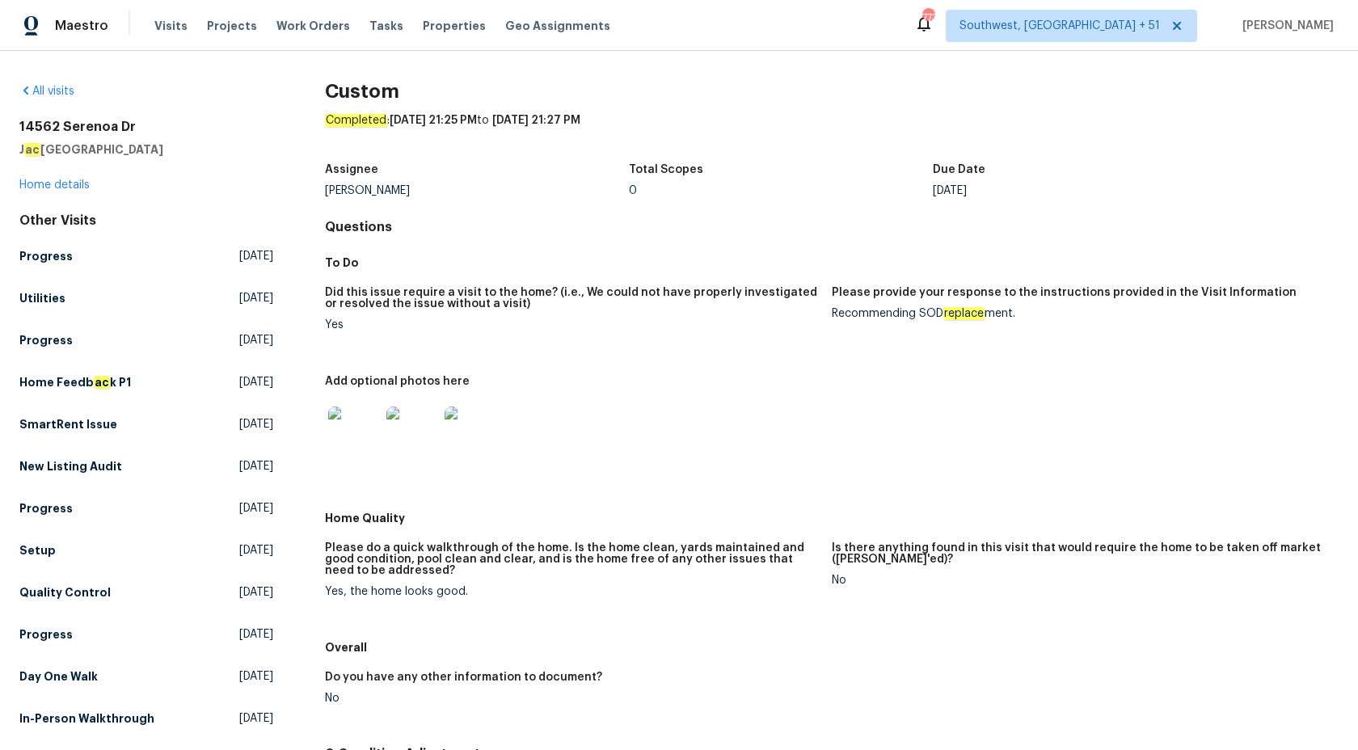
click at [69, 193] on div "All visits 14562 Serenoa Dr J ac ksonville, FL 32258 Home details Other Visits …" at bounding box center [146, 408] width 254 height 650
click at [65, 184] on link "Home details" at bounding box center [54, 184] width 70 height 11
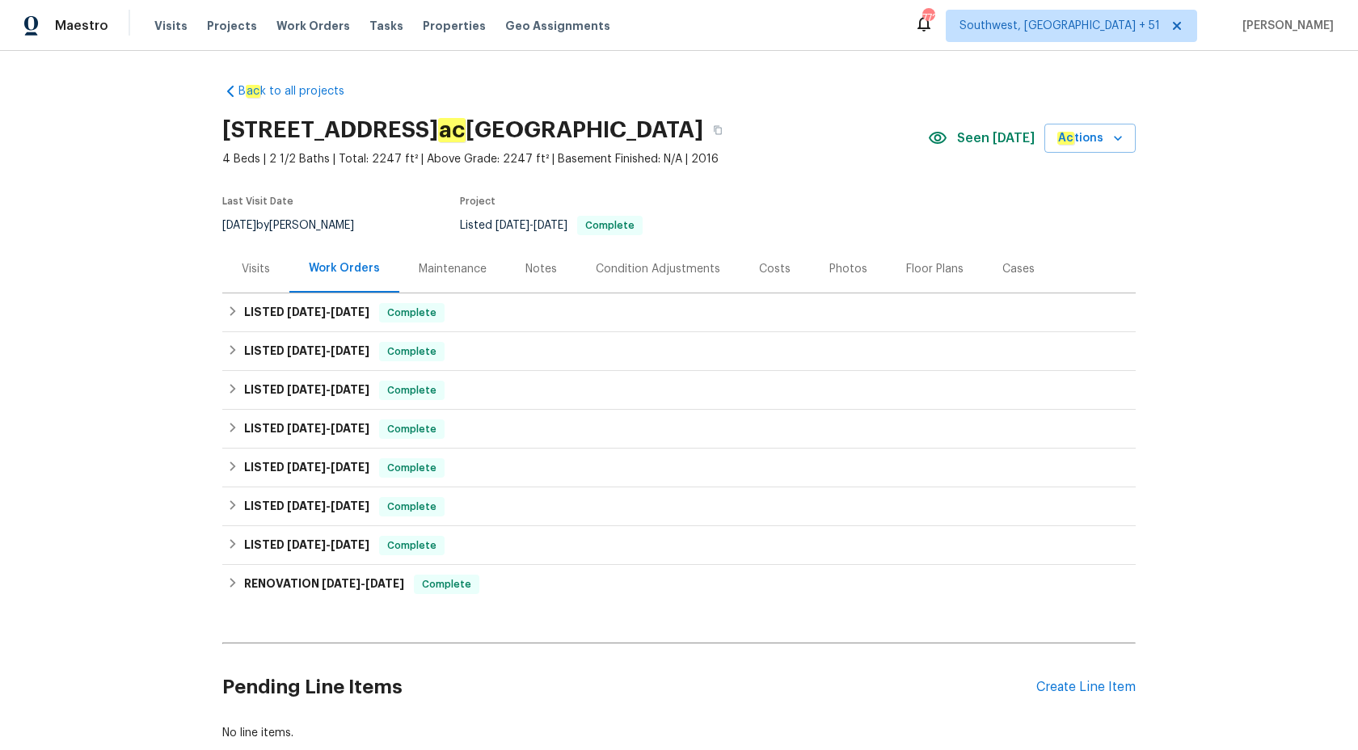
scroll to position [44, 0]
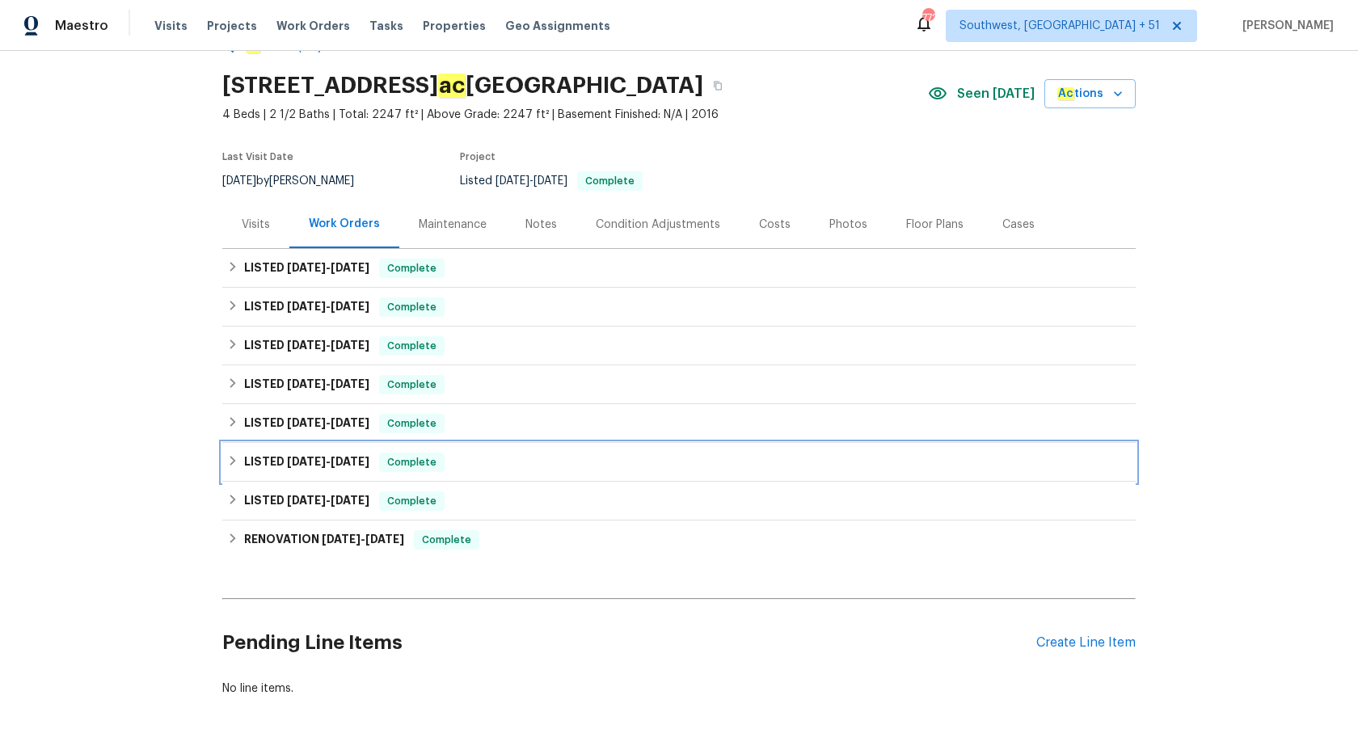
click at [395, 445] on div "LISTED 4/10/25 - 4/14/25 Complete" at bounding box center [679, 462] width 914 height 39
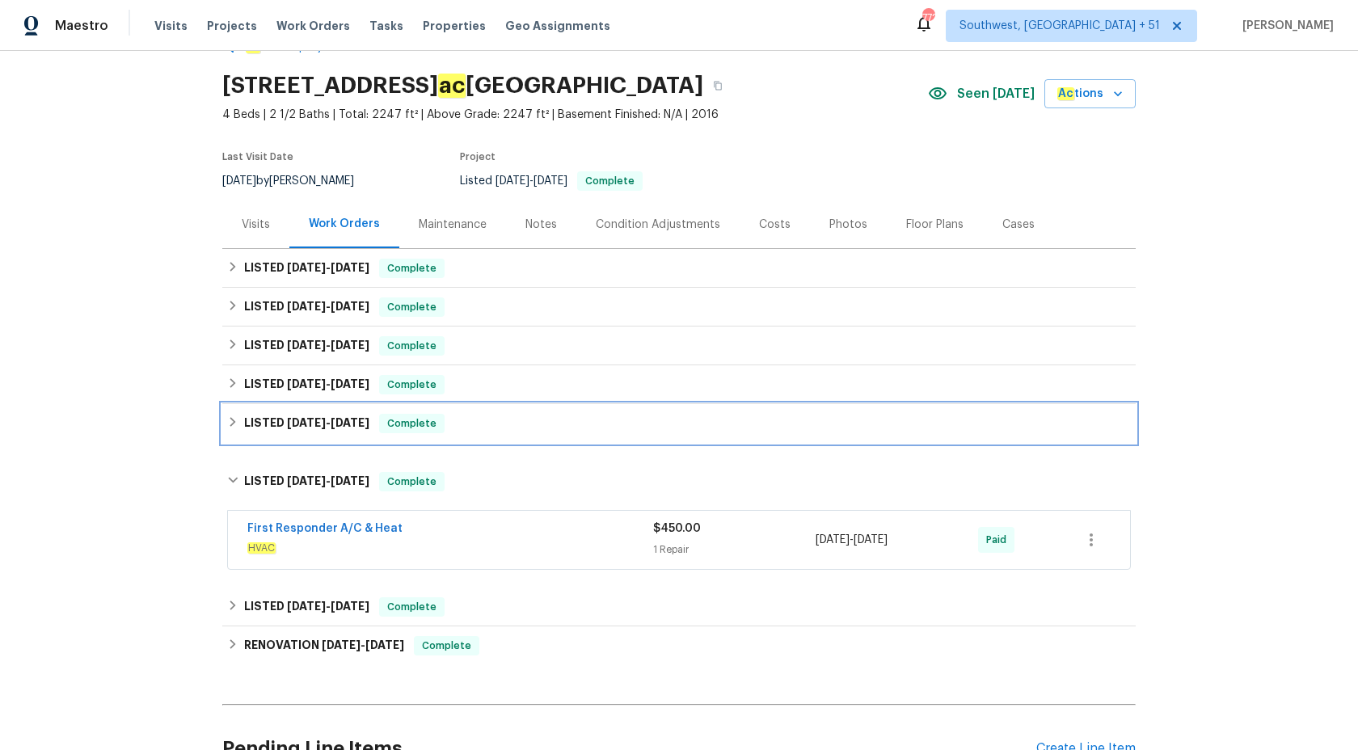
click at [410, 408] on div "LISTED 5/8/25 - 5/10/25 Complete" at bounding box center [679, 423] width 914 height 39
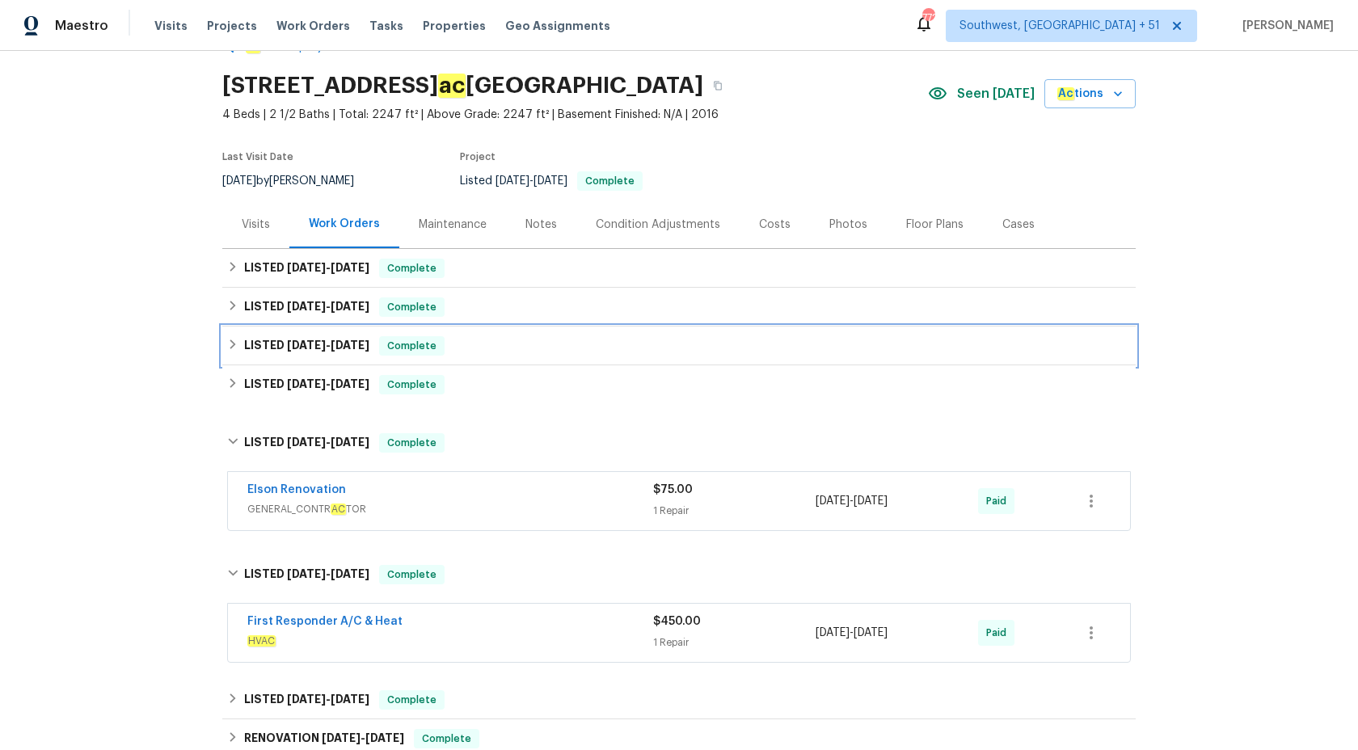
click at [417, 364] on div "LISTED 7/10/25 - 7/15/25 Complete" at bounding box center [679, 346] width 914 height 39
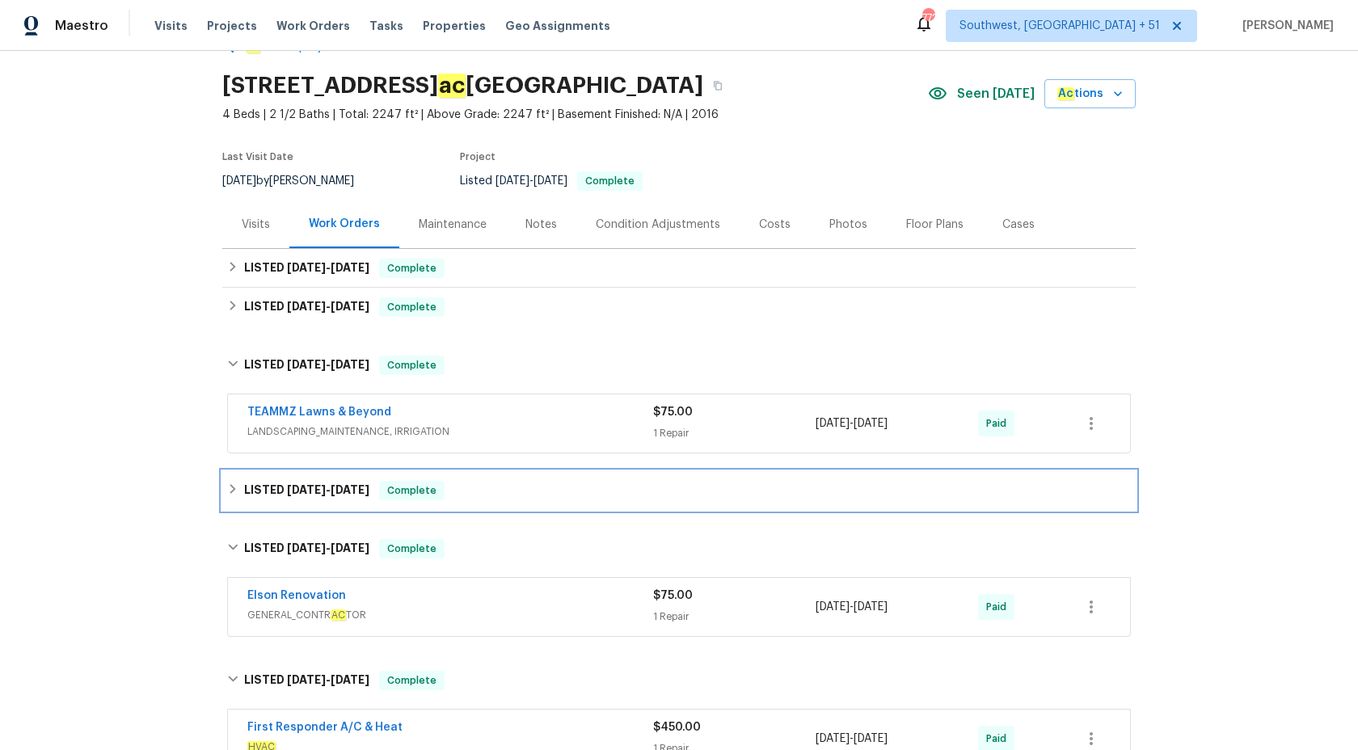
click at [390, 495] on span "Complete" at bounding box center [412, 491] width 62 height 16
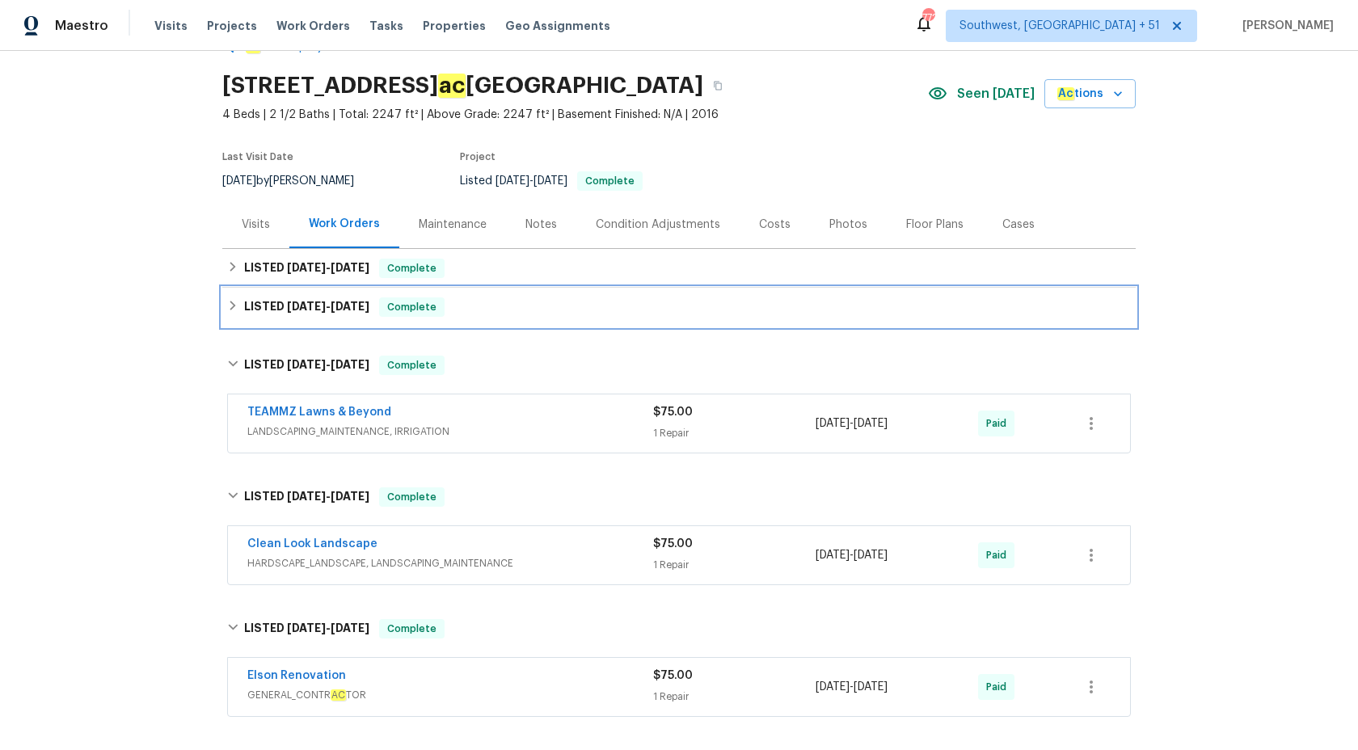
click at [402, 311] on span "Complete" at bounding box center [412, 307] width 62 height 16
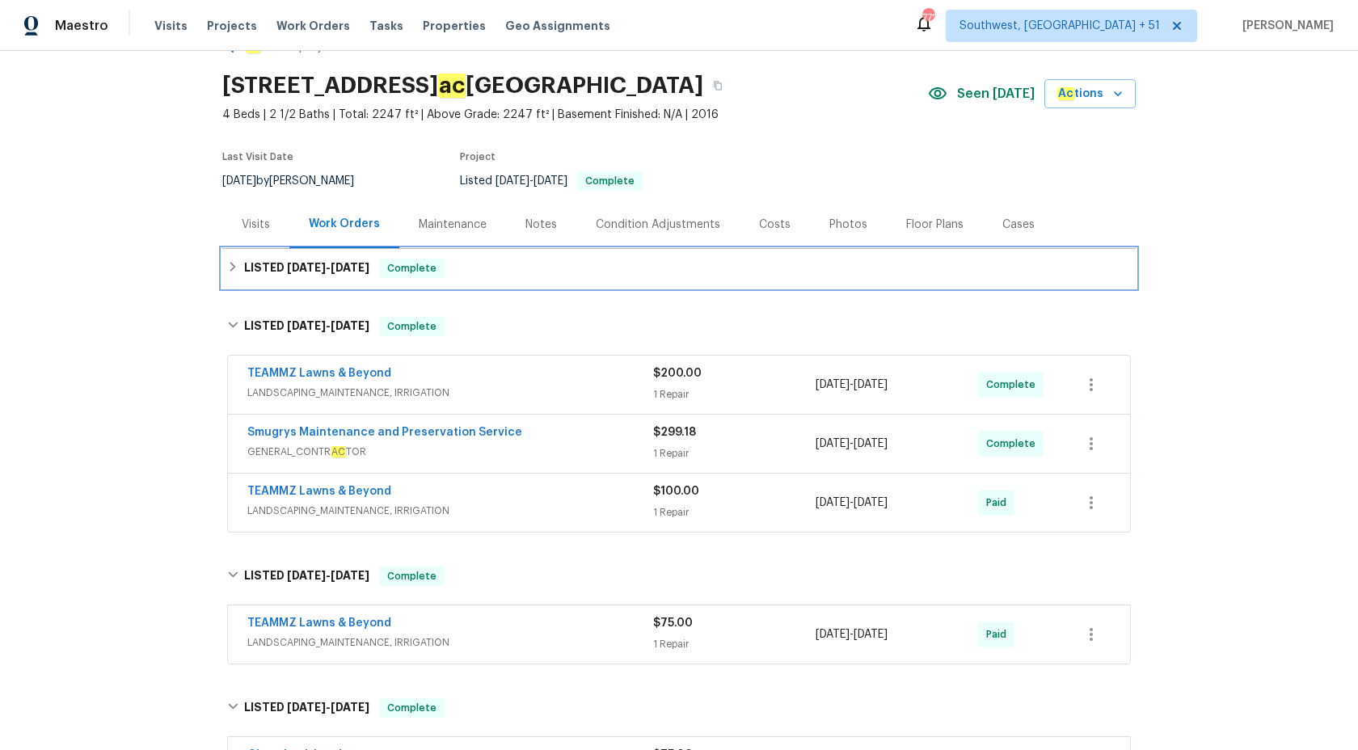
click at [444, 262] on div "LISTED 8/8/25 - 8/8/25 Complete" at bounding box center [679, 268] width 904 height 19
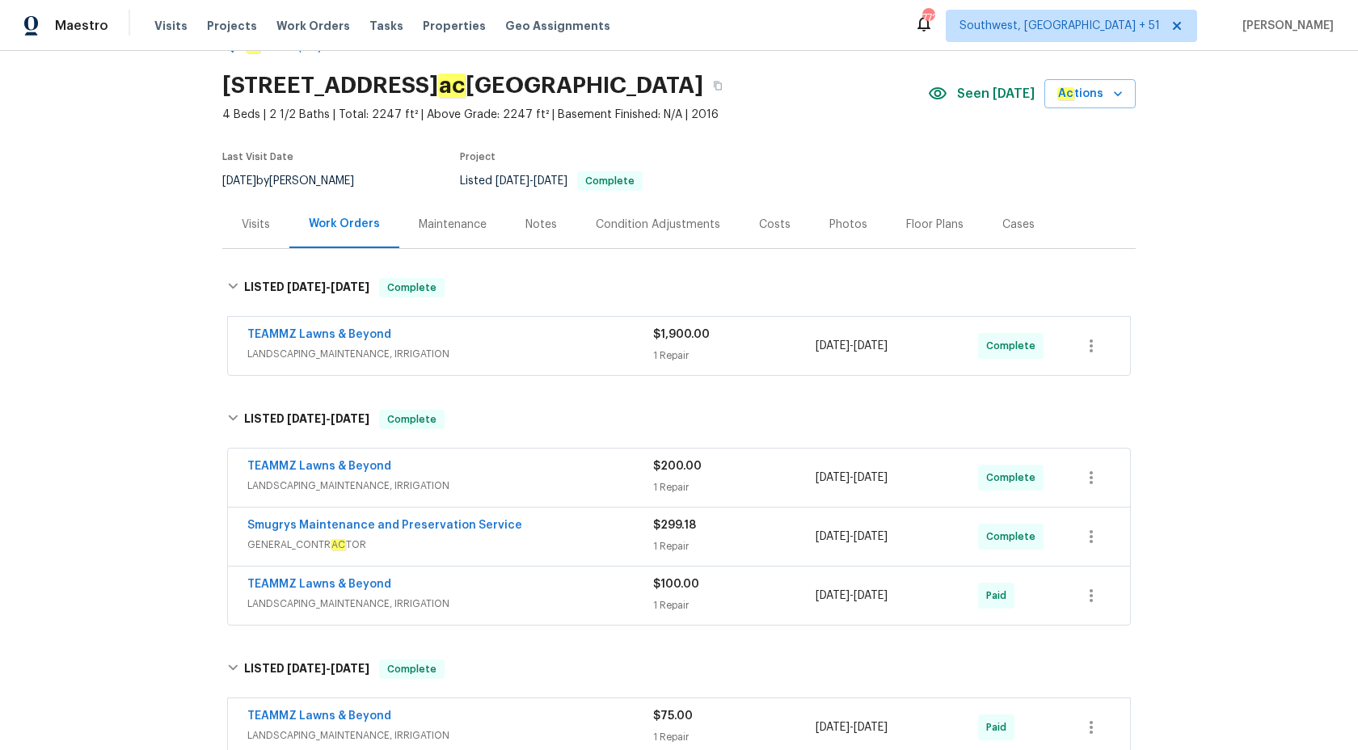
click at [538, 331] on div "TEAMMZ Lawns & Beyond" at bounding box center [450, 336] width 406 height 19
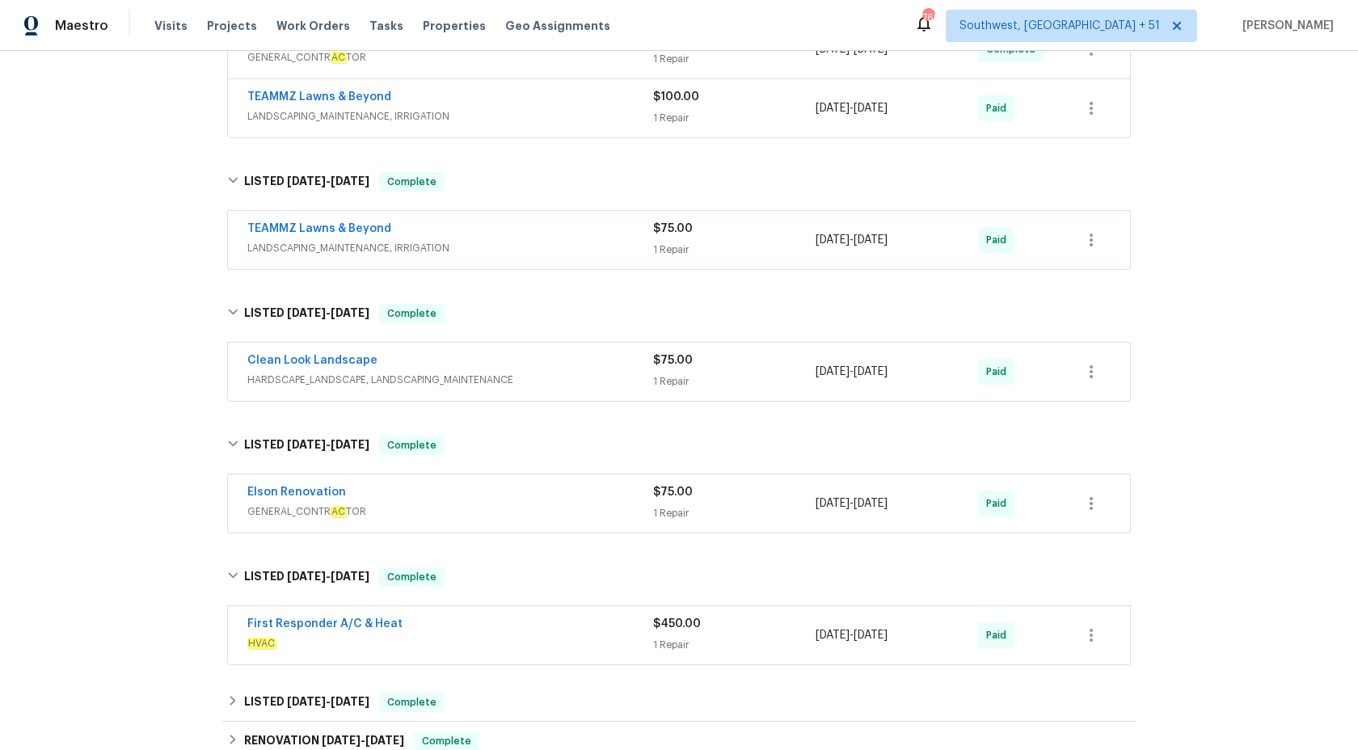
scroll to position [707, 0]
click at [91, 23] on span "Maestro" at bounding box center [81, 26] width 53 height 16
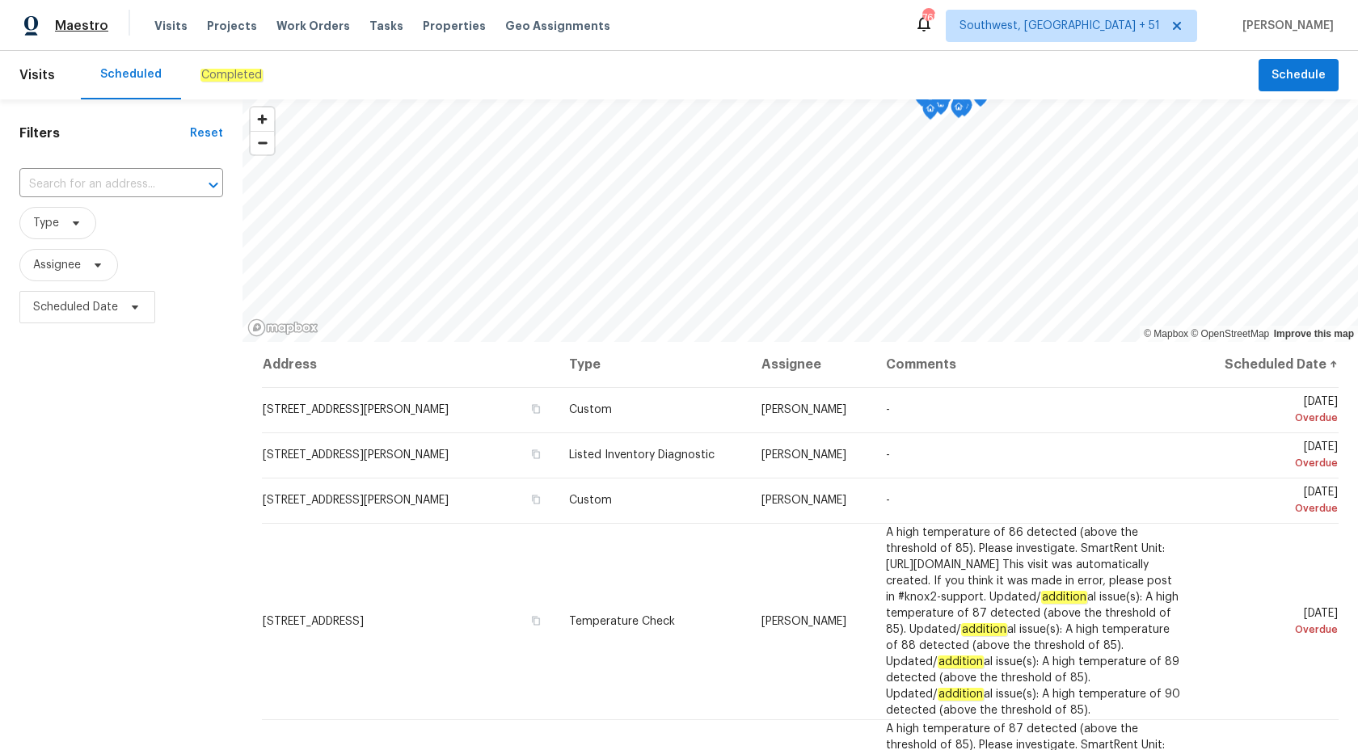
click at [74, 27] on span "Maestro" at bounding box center [81, 26] width 53 height 16
click at [104, 20] on span "Maestro" at bounding box center [81, 26] width 53 height 16
